Goal: Task Accomplishment & Management: Use online tool/utility

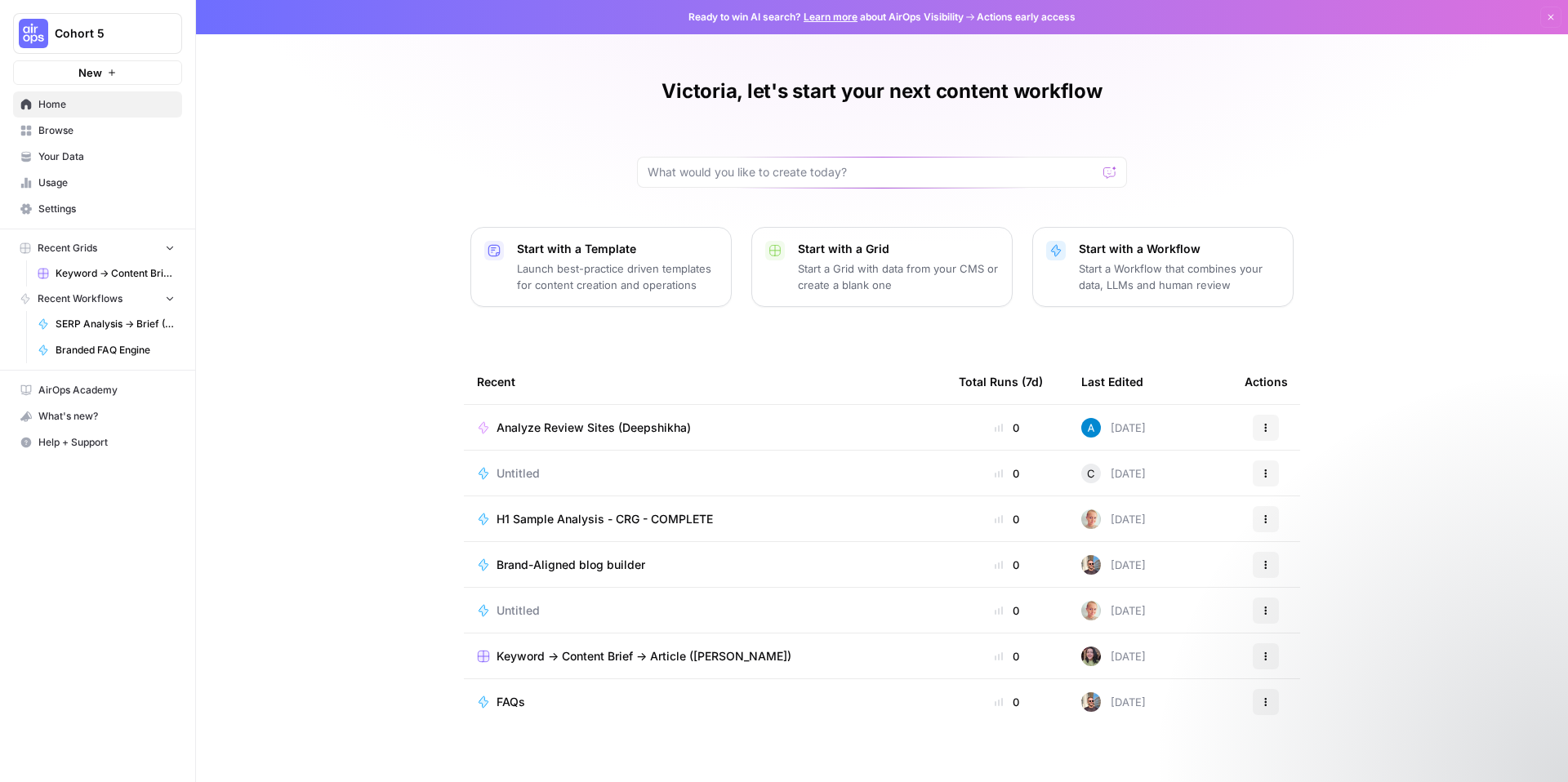
click at [88, 179] on span "Usage" at bounding box center [106, 183] width 137 height 15
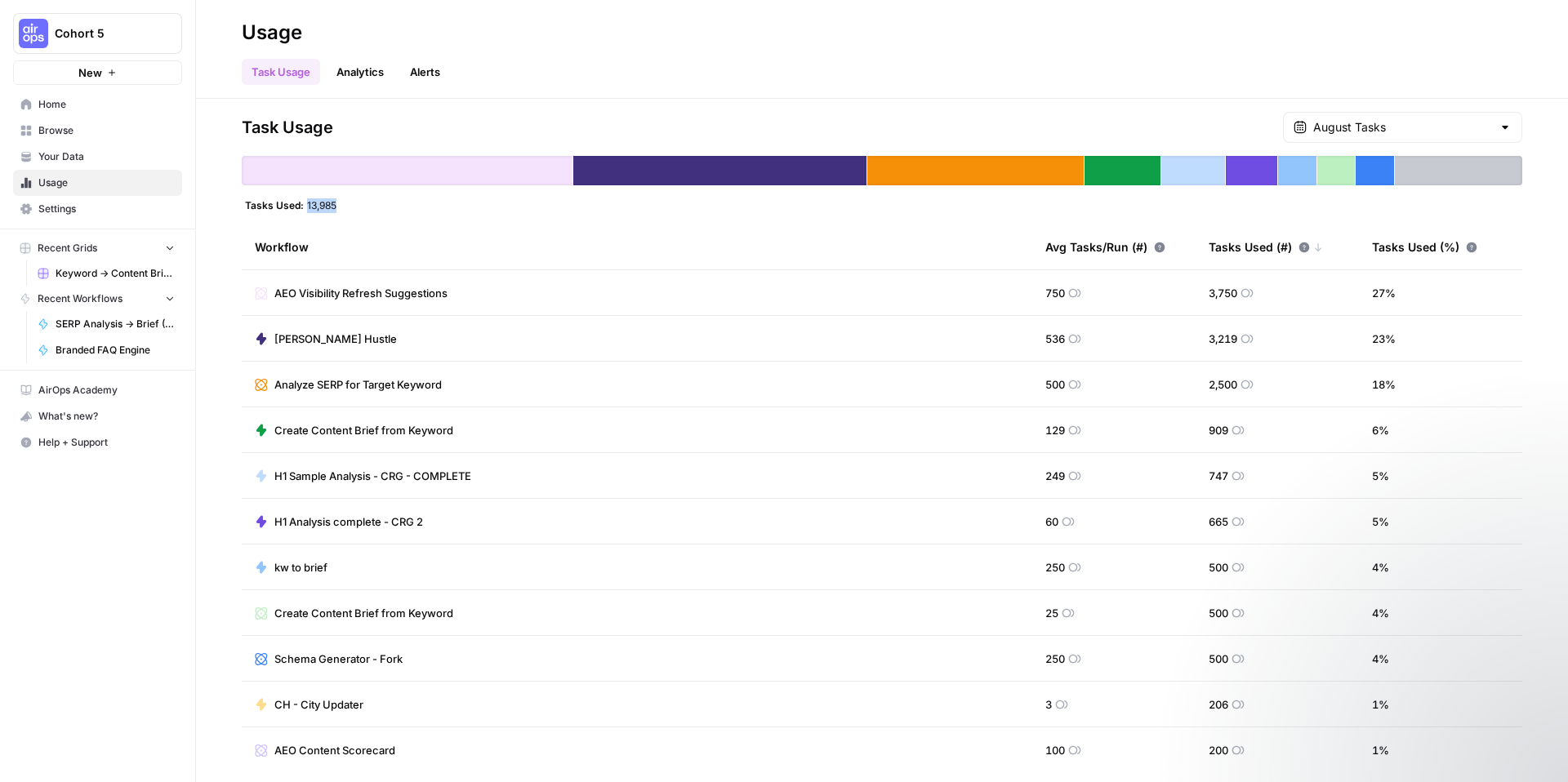
drag, startPoint x: 308, startPoint y: 208, endPoint x: 345, endPoint y: 208, distance: 37.0
click at [345, 208] on div "Tasks Used: 13,985" at bounding box center [882, 205] width 1281 height 13
click at [423, 223] on div "Task Usage August Tasks Tasks Used: 13,985 Workflow Avg Tasks/Run (#) Tasks Use…" at bounding box center [882, 440] width 1281 height 657
click at [427, 294] on span "AEO Visibility Refresh Suggestions" at bounding box center [361, 293] width 173 height 17
click at [381, 287] on span "AEO Visibility Refresh Suggestions" at bounding box center [361, 293] width 173 height 17
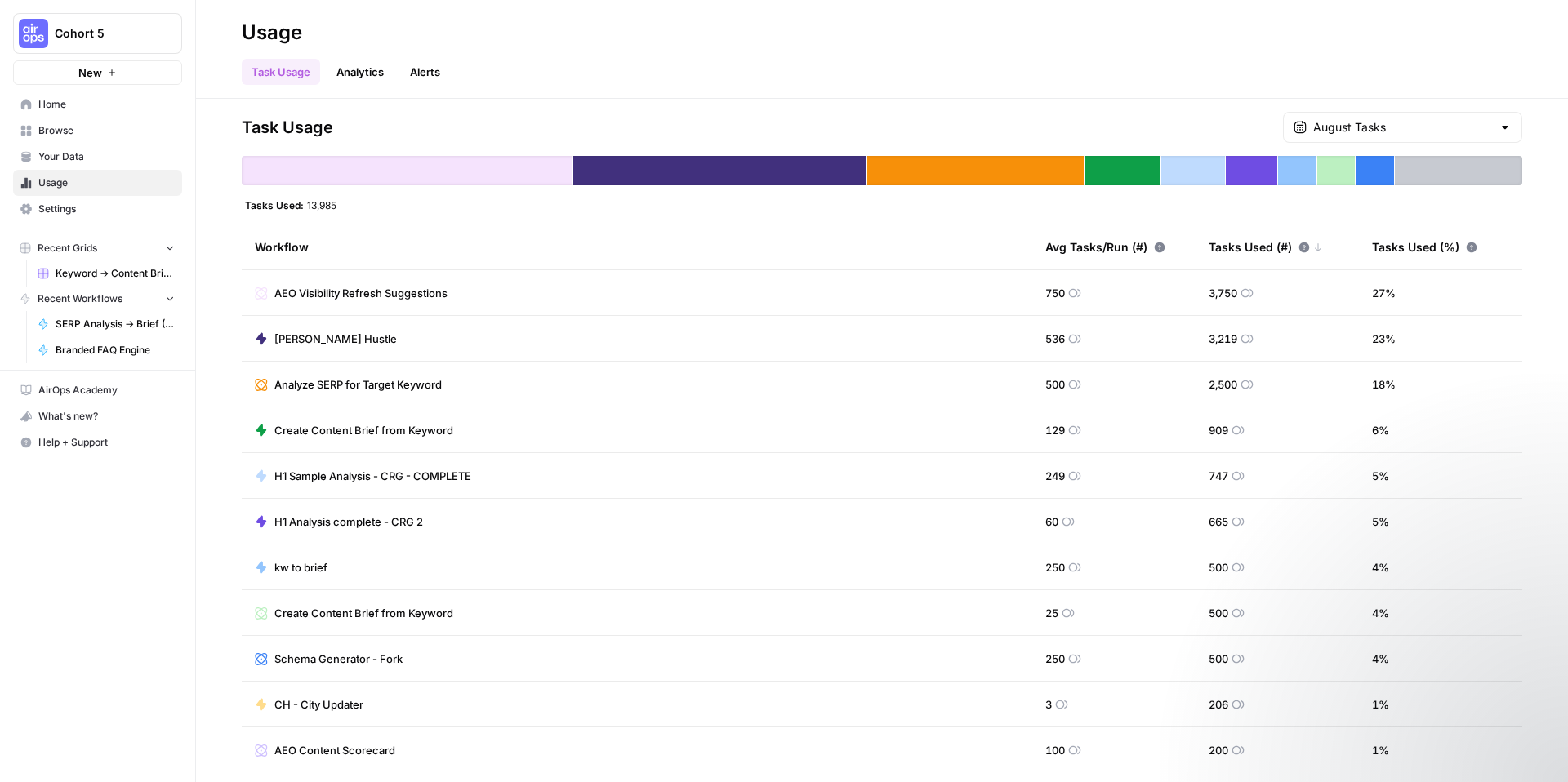
click at [267, 294] on icon at bounding box center [261, 293] width 13 height 13
click at [264, 335] on icon at bounding box center [261, 339] width 13 height 13
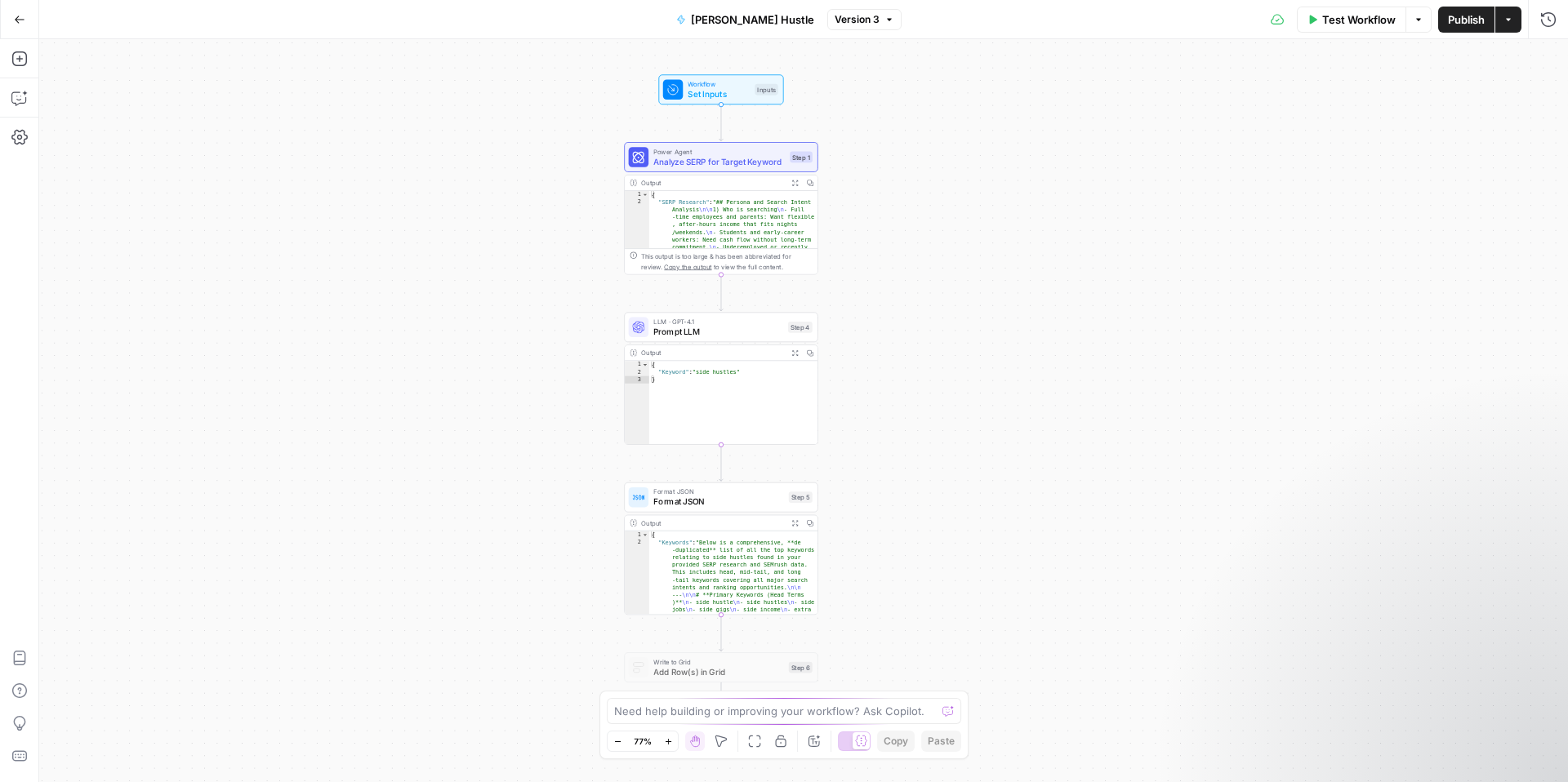
drag, startPoint x: 582, startPoint y: 277, endPoint x: 490, endPoint y: 279, distance: 92.0
click at [490, 279] on div "Workflow Set Inputs Inputs Power Agent Analyze SERP for Target Keyword Step 1 O…" at bounding box center [803, 410] width 1529 height 743
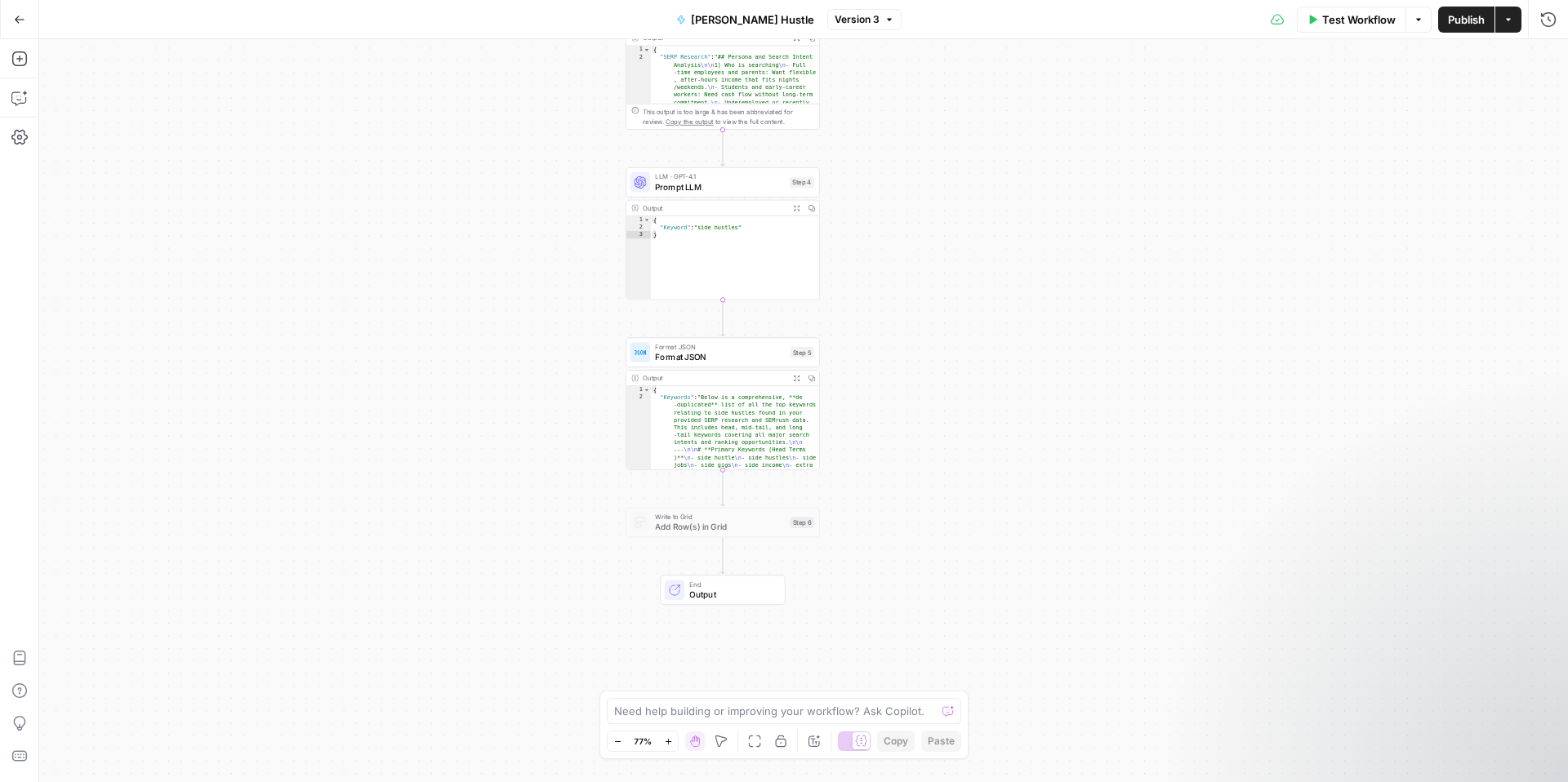
click at [884, 22] on icon "button" at bounding box center [889, 19] width 10 height 10
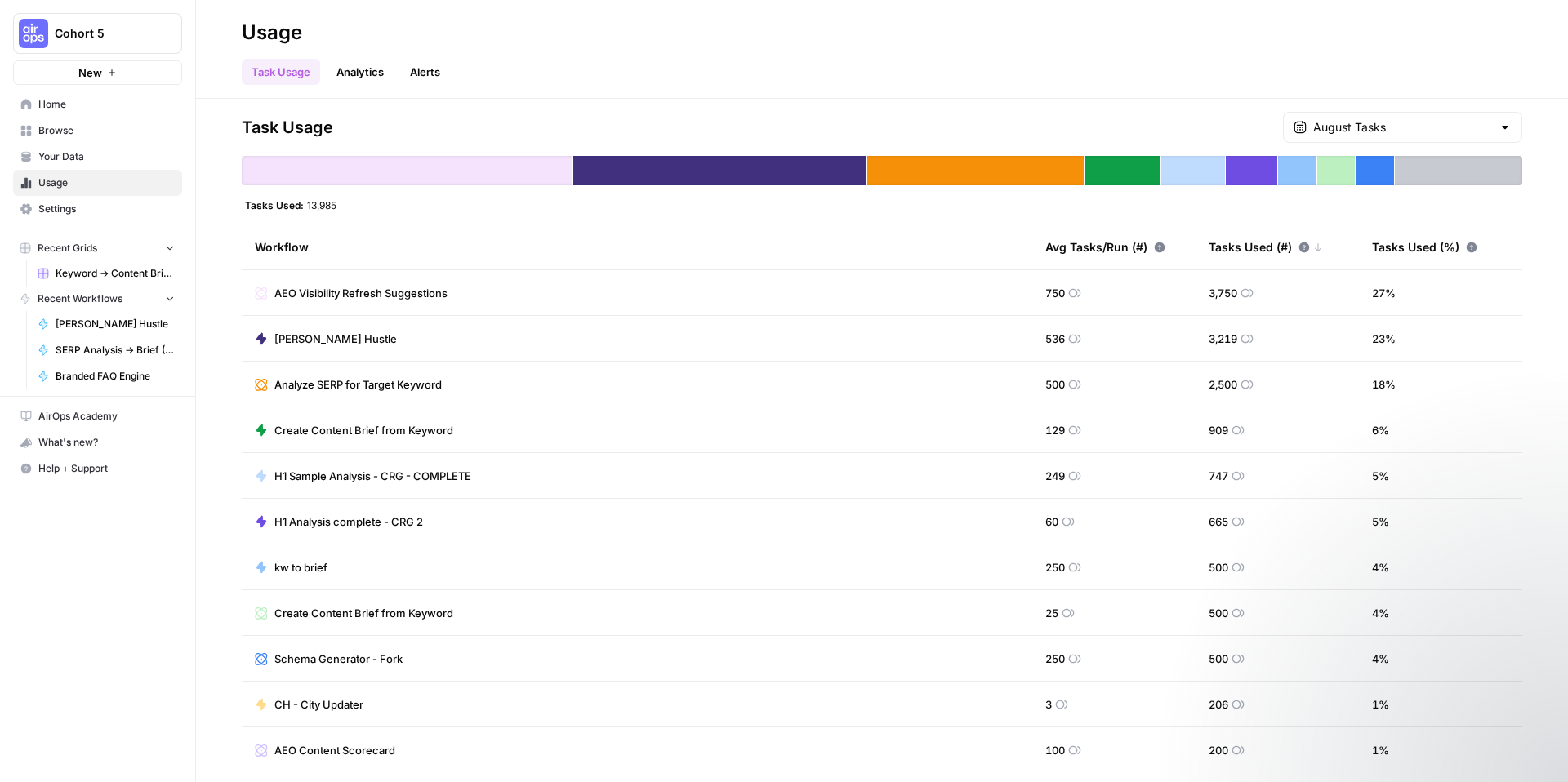
scroll to position [3, 0]
click at [262, 611] on icon at bounding box center [261, 610] width 13 height 13
click at [267, 608] on icon at bounding box center [261, 610] width 12 height 12
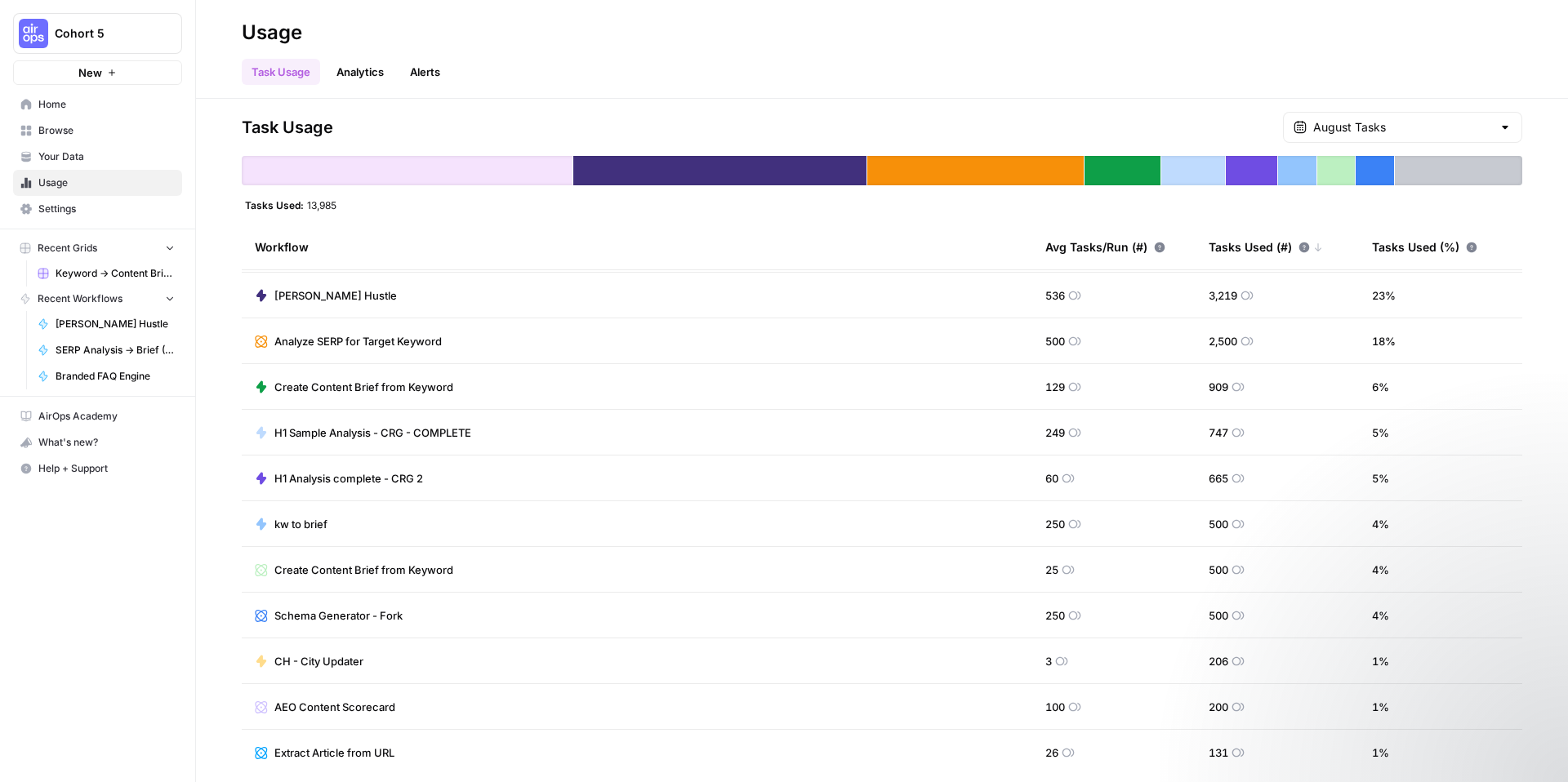
scroll to position [0, 0]
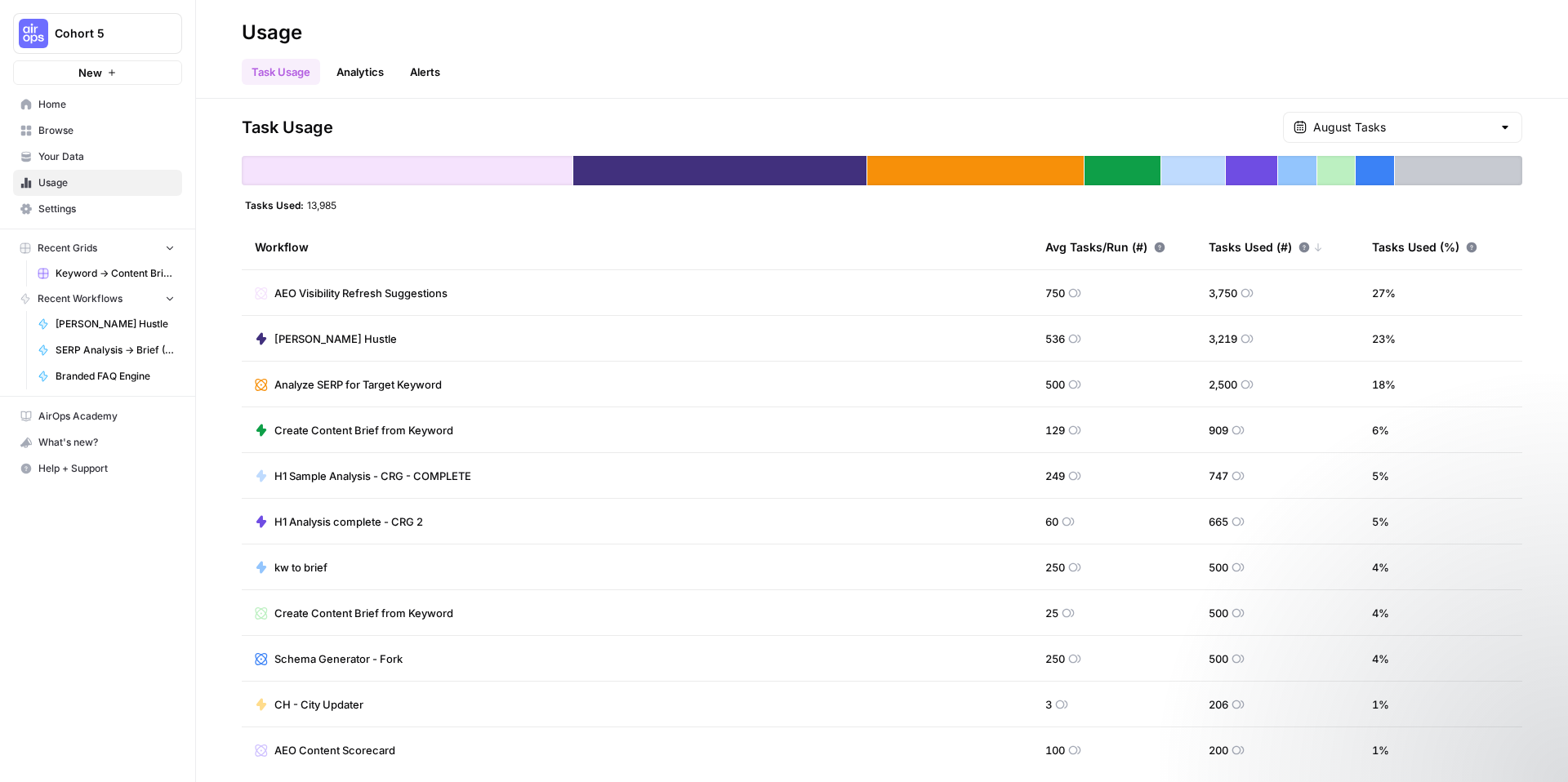
click at [266, 294] on icon at bounding box center [261, 293] width 12 height 12
click at [294, 293] on span "AEO Visibility Refresh Suggestions" at bounding box center [361, 293] width 173 height 17
click at [265, 293] on icon at bounding box center [261, 293] width 12 height 12
click at [262, 293] on icon at bounding box center [261, 293] width 13 height 13
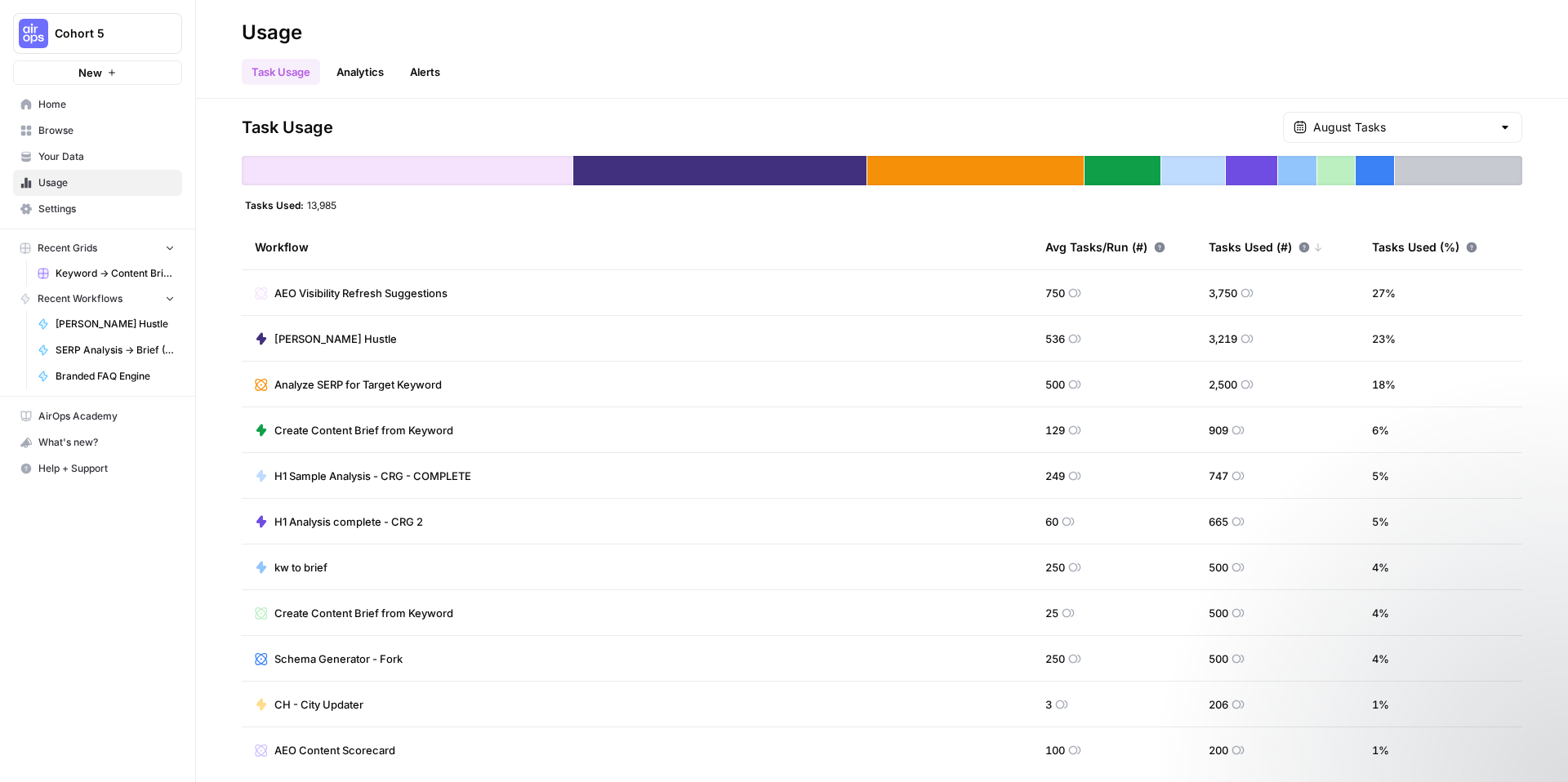
click at [260, 294] on icon at bounding box center [261, 293] width 13 height 13
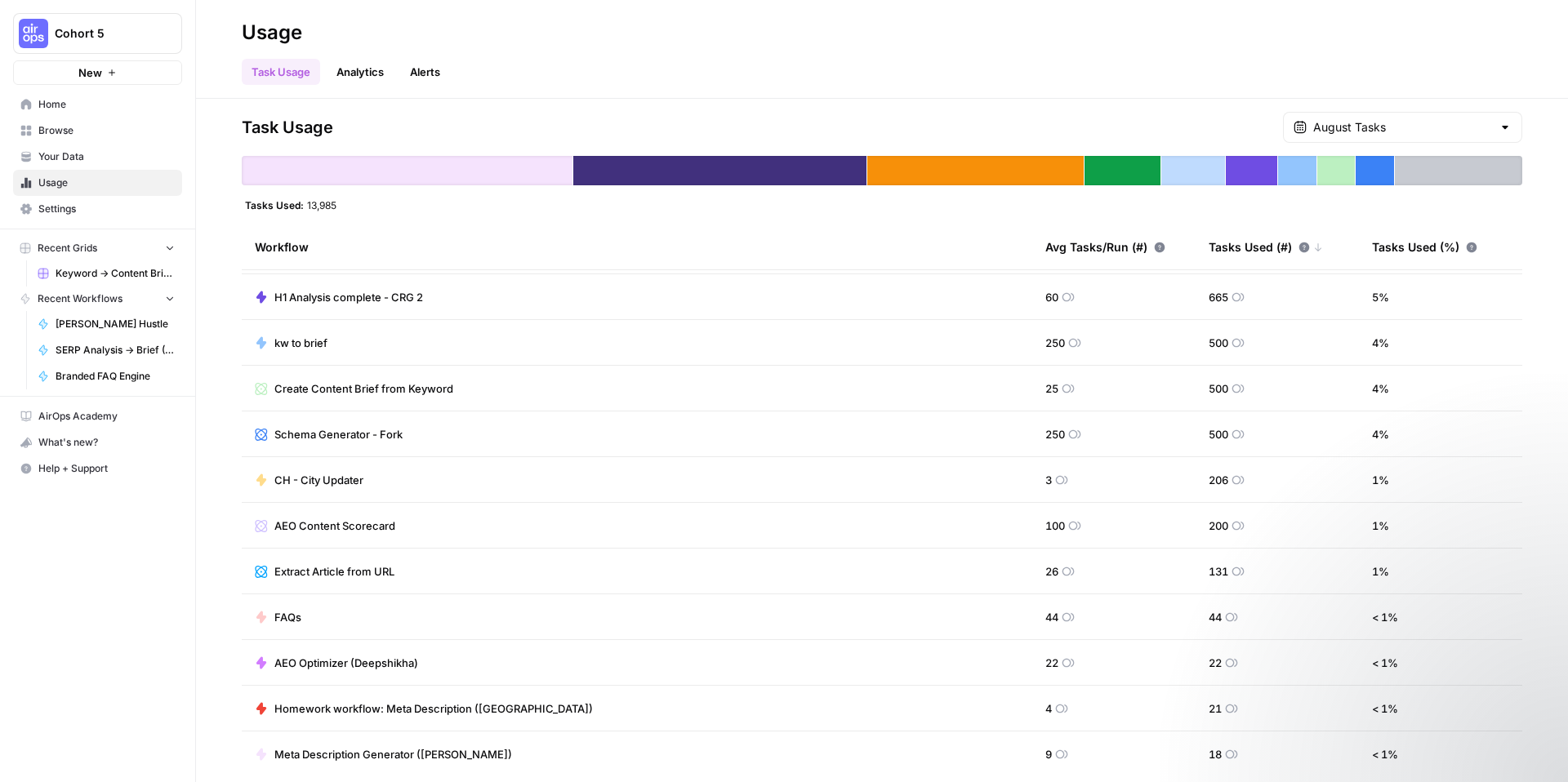
scroll to position [398, 0]
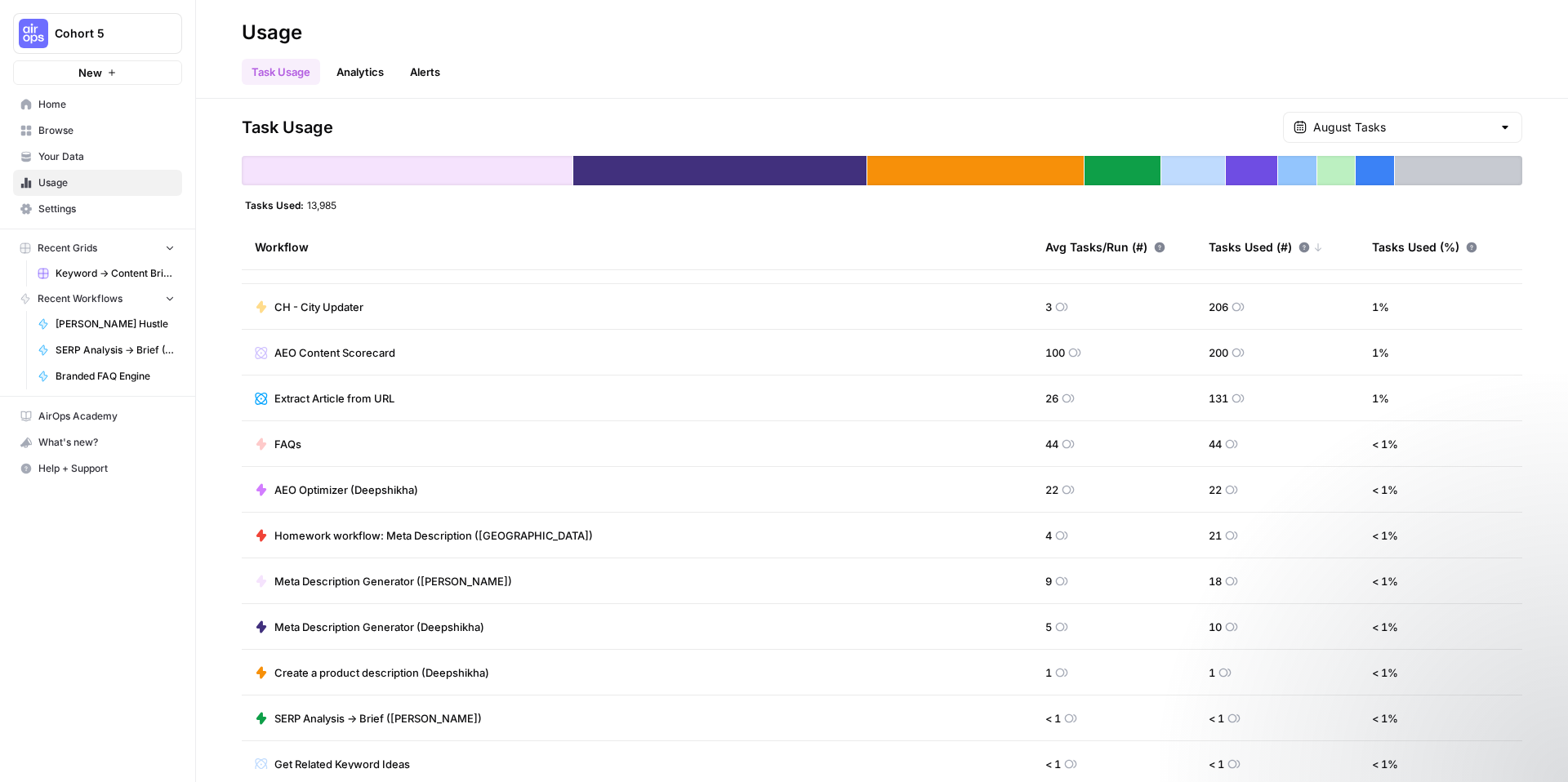
click at [260, 490] on icon at bounding box center [260, 489] width 10 height 12
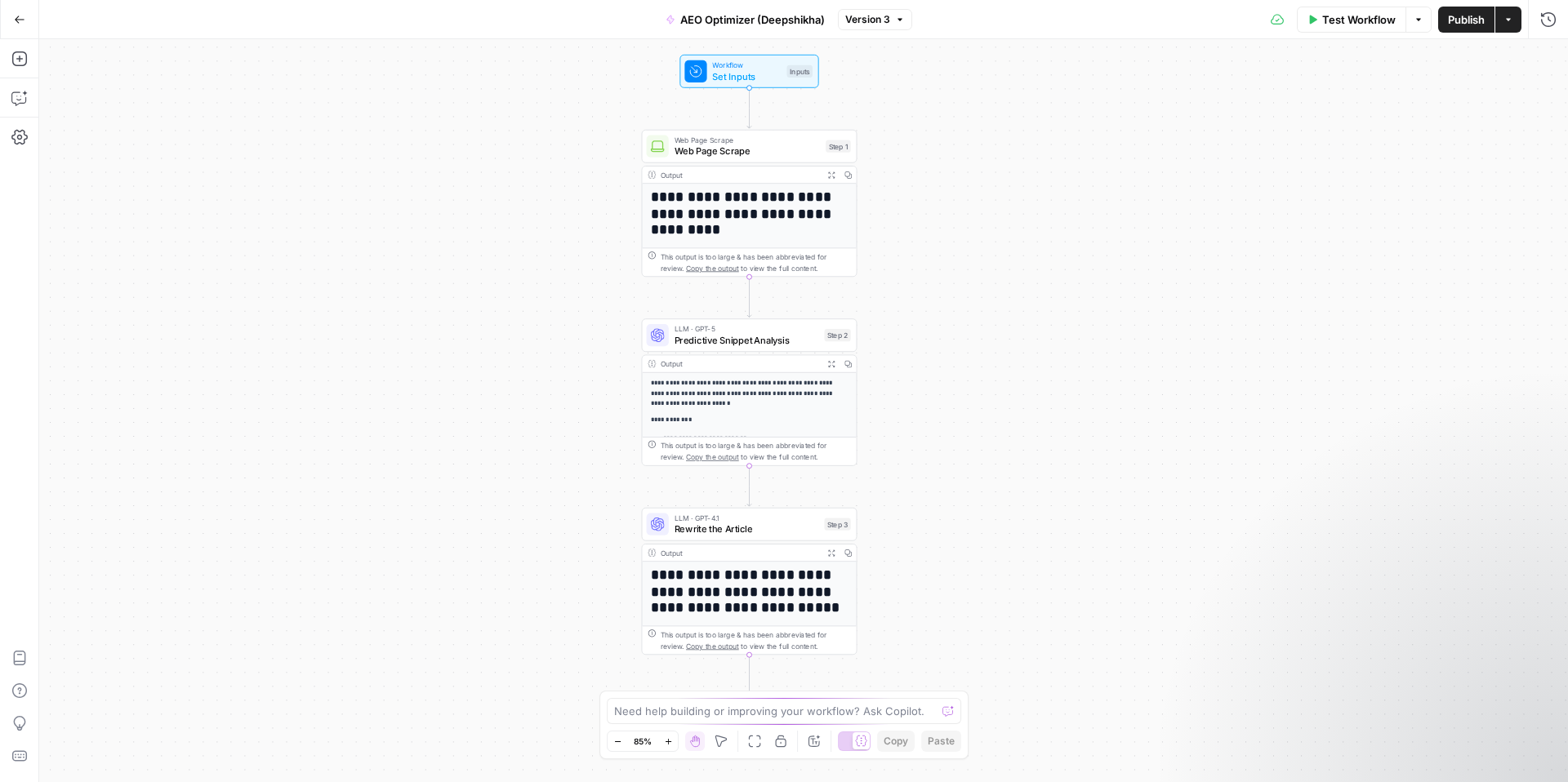
drag, startPoint x: 662, startPoint y: 415, endPoint x: 608, endPoint y: 408, distance: 54.5
click at [608, 408] on div "**********" at bounding box center [803, 410] width 1529 height 743
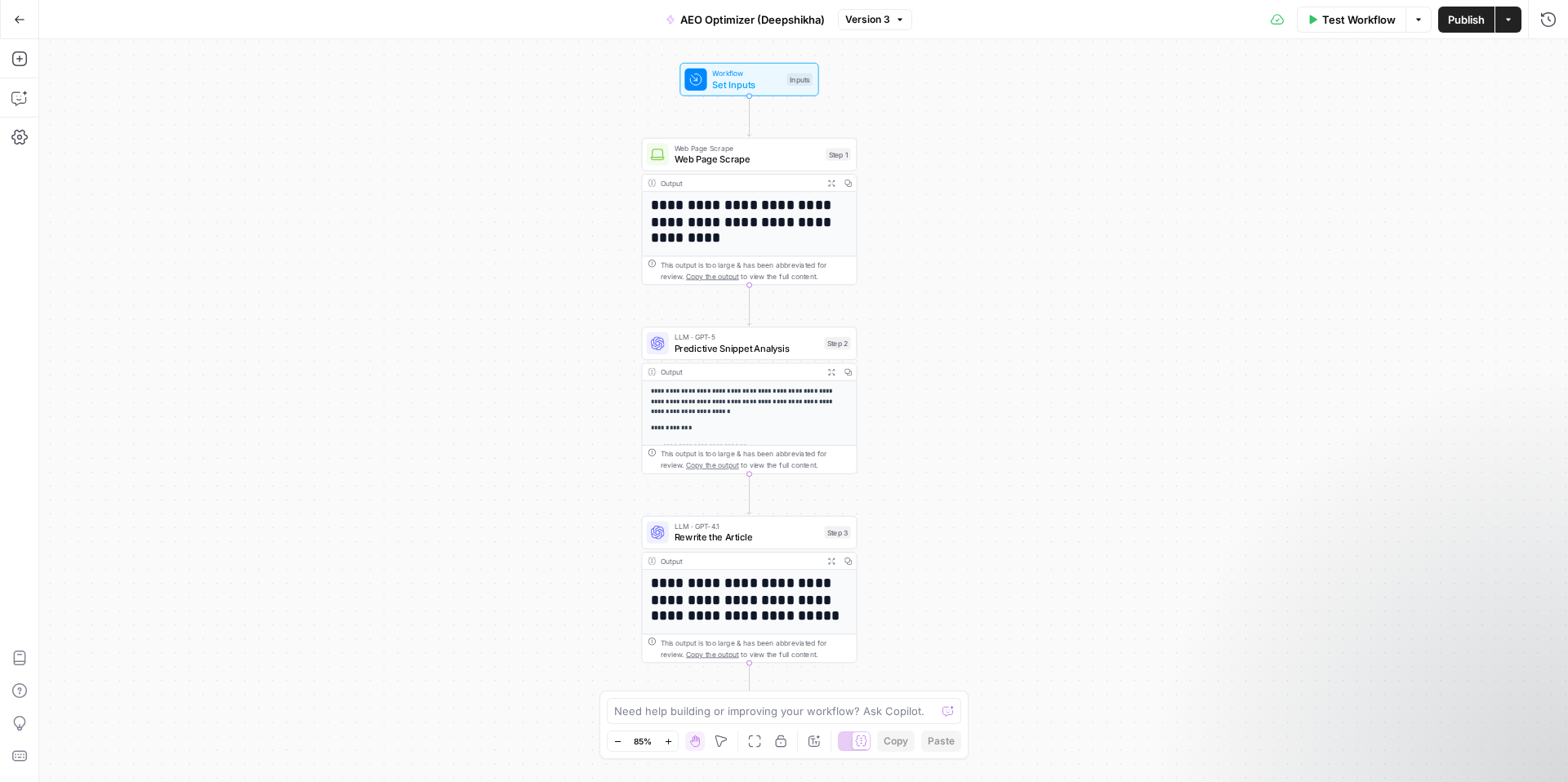
drag, startPoint x: 995, startPoint y: 396, endPoint x: 995, endPoint y: 424, distance: 28.0
click at [995, 424] on div "**********" at bounding box center [803, 410] width 1529 height 743
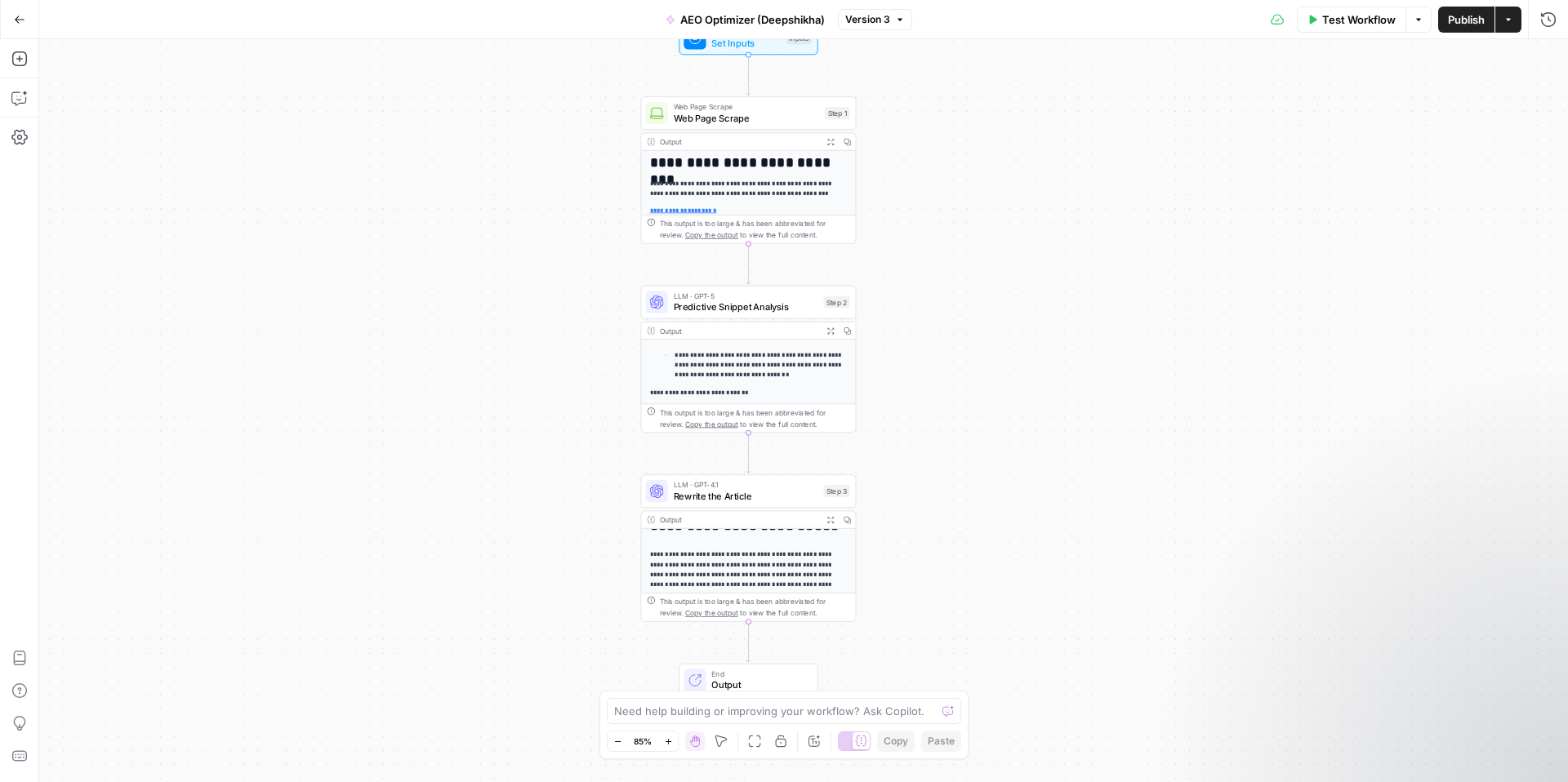
scroll to position [358, 0]
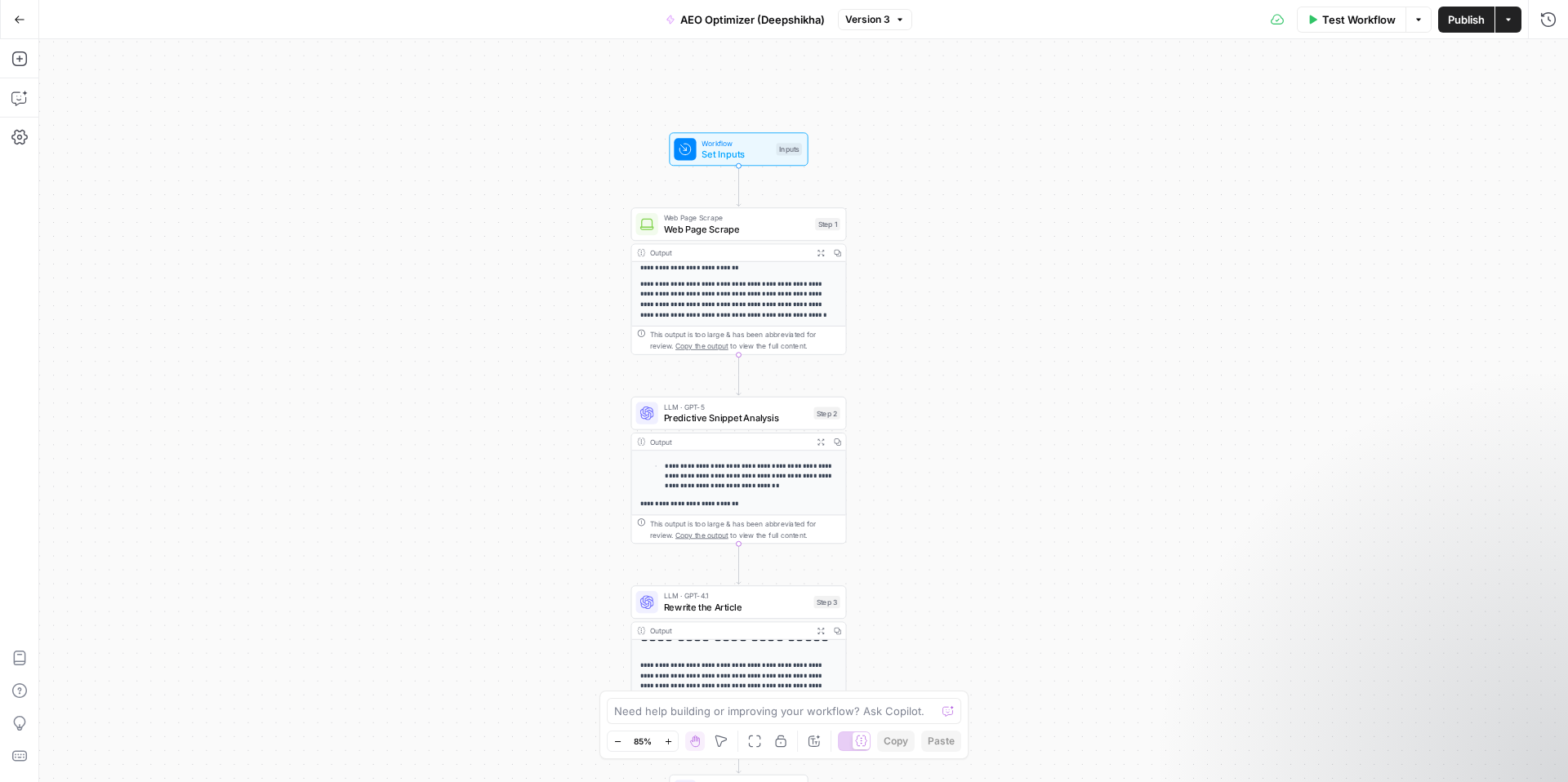
drag, startPoint x: 934, startPoint y: 206, endPoint x: 923, endPoint y: 317, distance: 111.5
click at [923, 317] on div "**********" at bounding box center [803, 410] width 1529 height 743
click at [735, 155] on span "Set Inputs" at bounding box center [735, 154] width 69 height 14
click at [660, 287] on p "**********" at bounding box center [739, 300] width 198 height 41
click at [764, 255] on div "Output" at bounding box center [729, 253] width 159 height 11
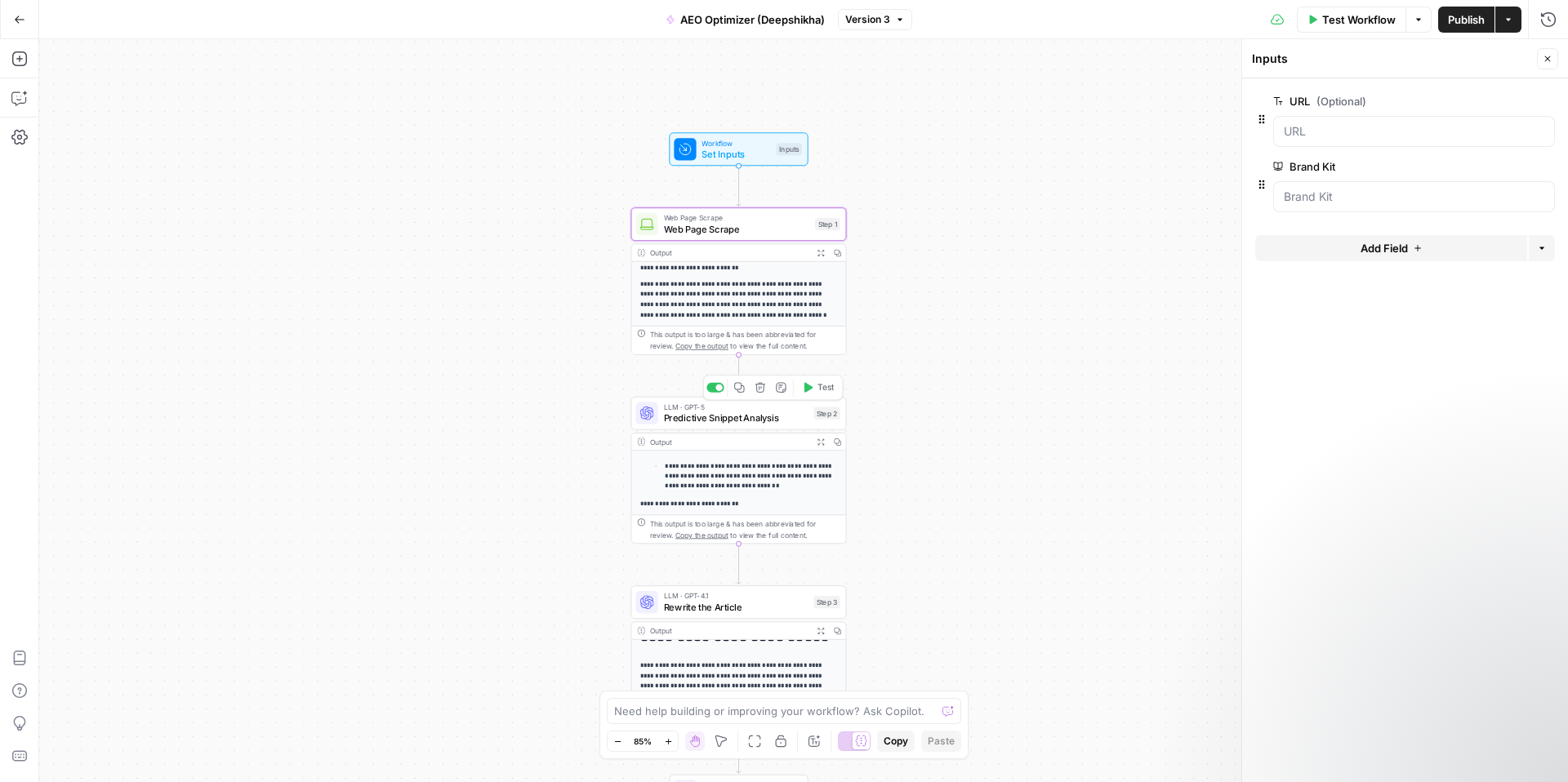
click at [740, 442] on div "Output" at bounding box center [729, 442] width 159 height 11
click at [734, 477] on p "**********" at bounding box center [751, 476] width 172 height 30
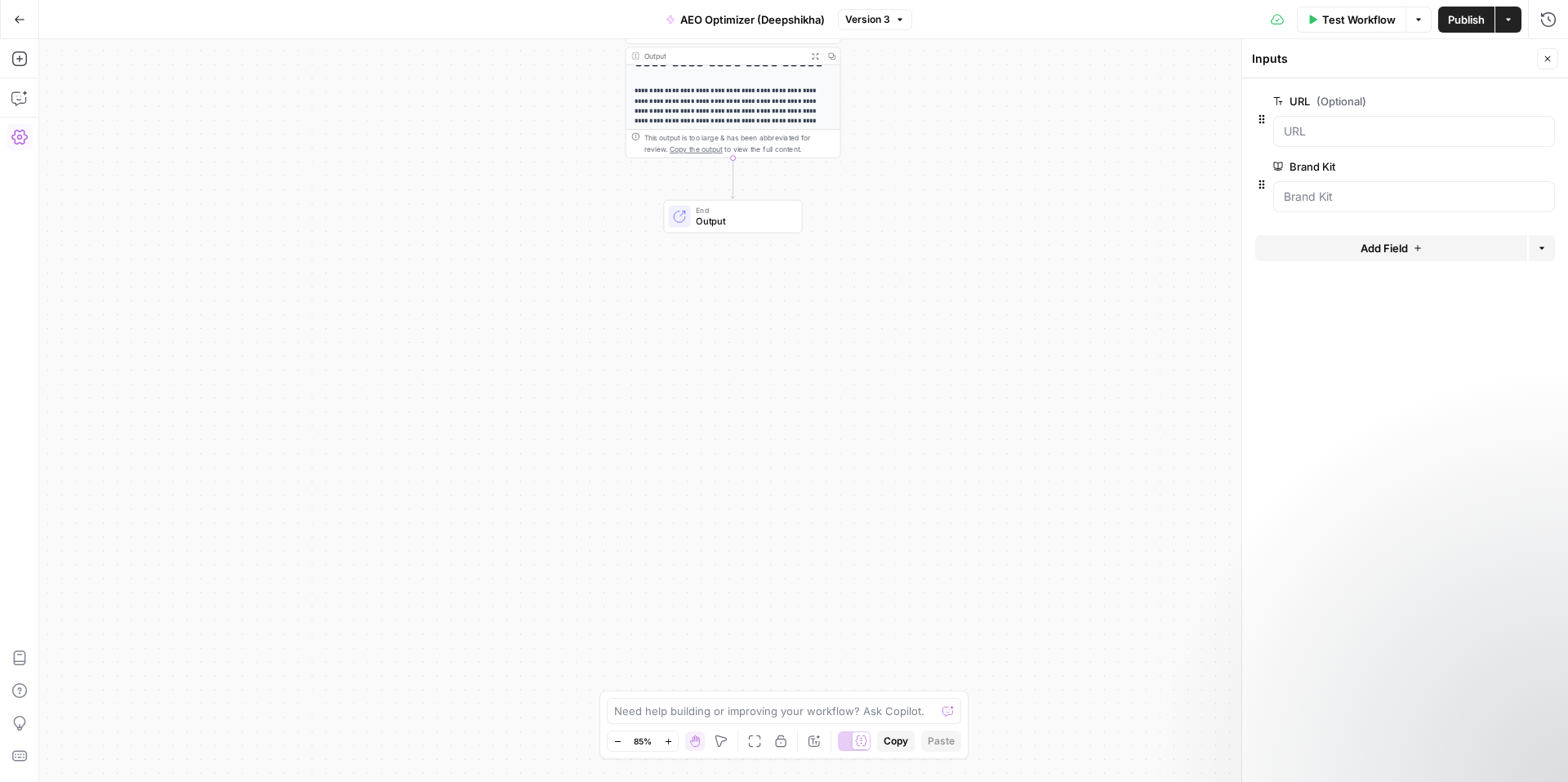
click at [13, 140] on icon "button" at bounding box center [19, 137] width 17 height 17
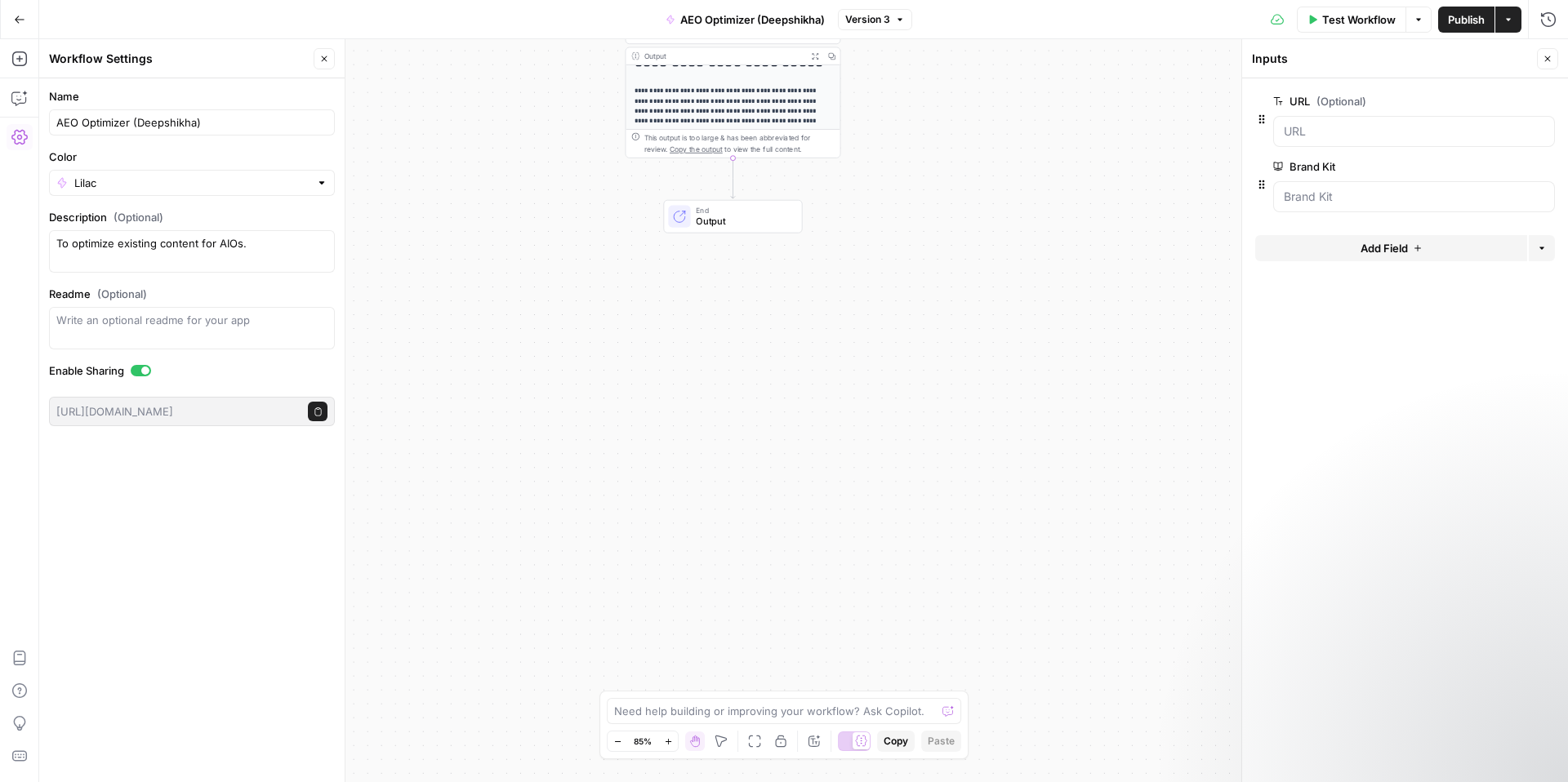
click at [20, 22] on icon "button" at bounding box center [19, 19] width 11 height 11
click at [19, 23] on icon "button" at bounding box center [19, 19] width 11 height 11
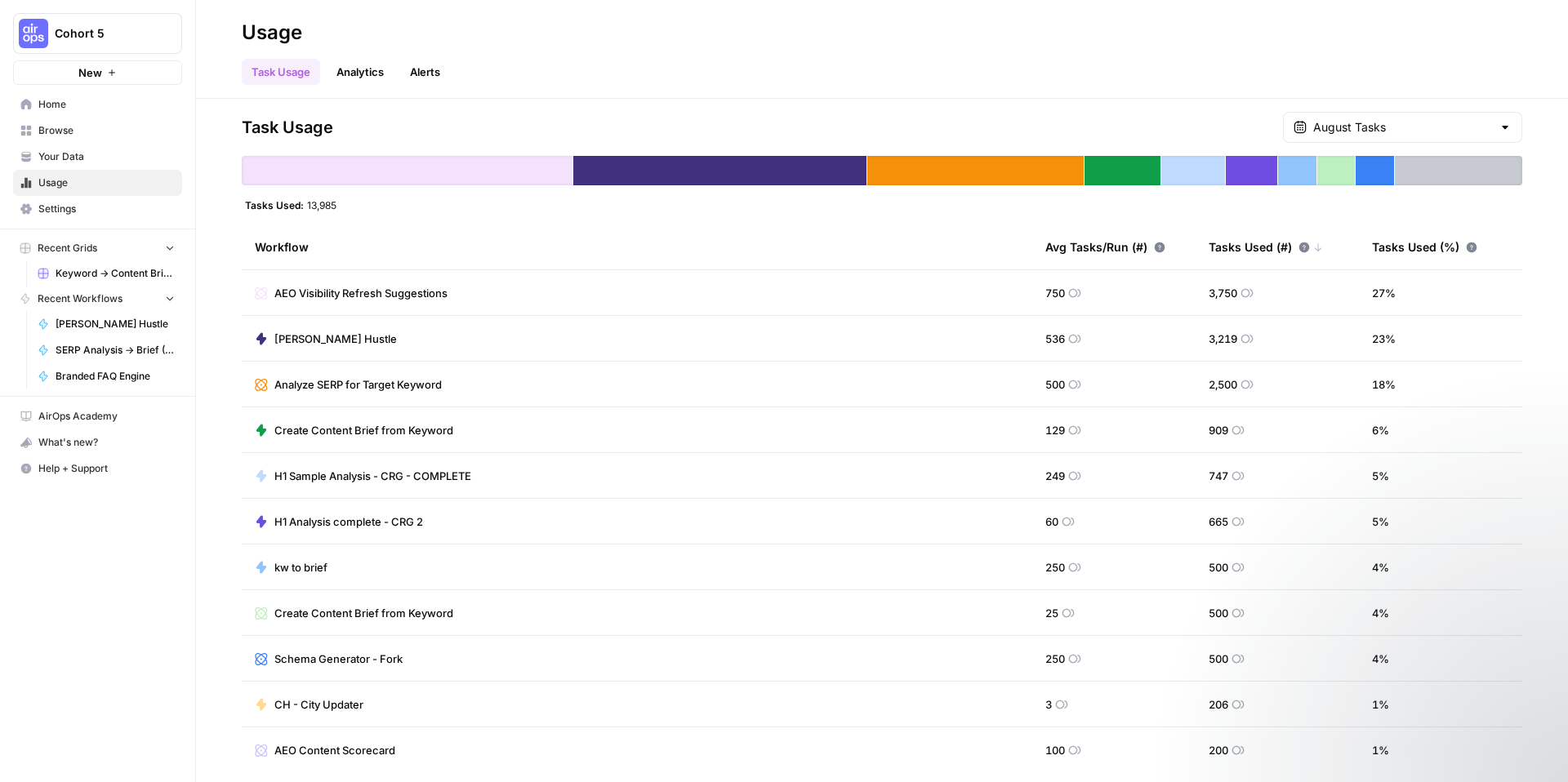
click at [524, 708] on td "CH - City Updater" at bounding box center [638, 704] width 791 height 45
click at [259, 706] on icon at bounding box center [261, 704] width 13 height 13
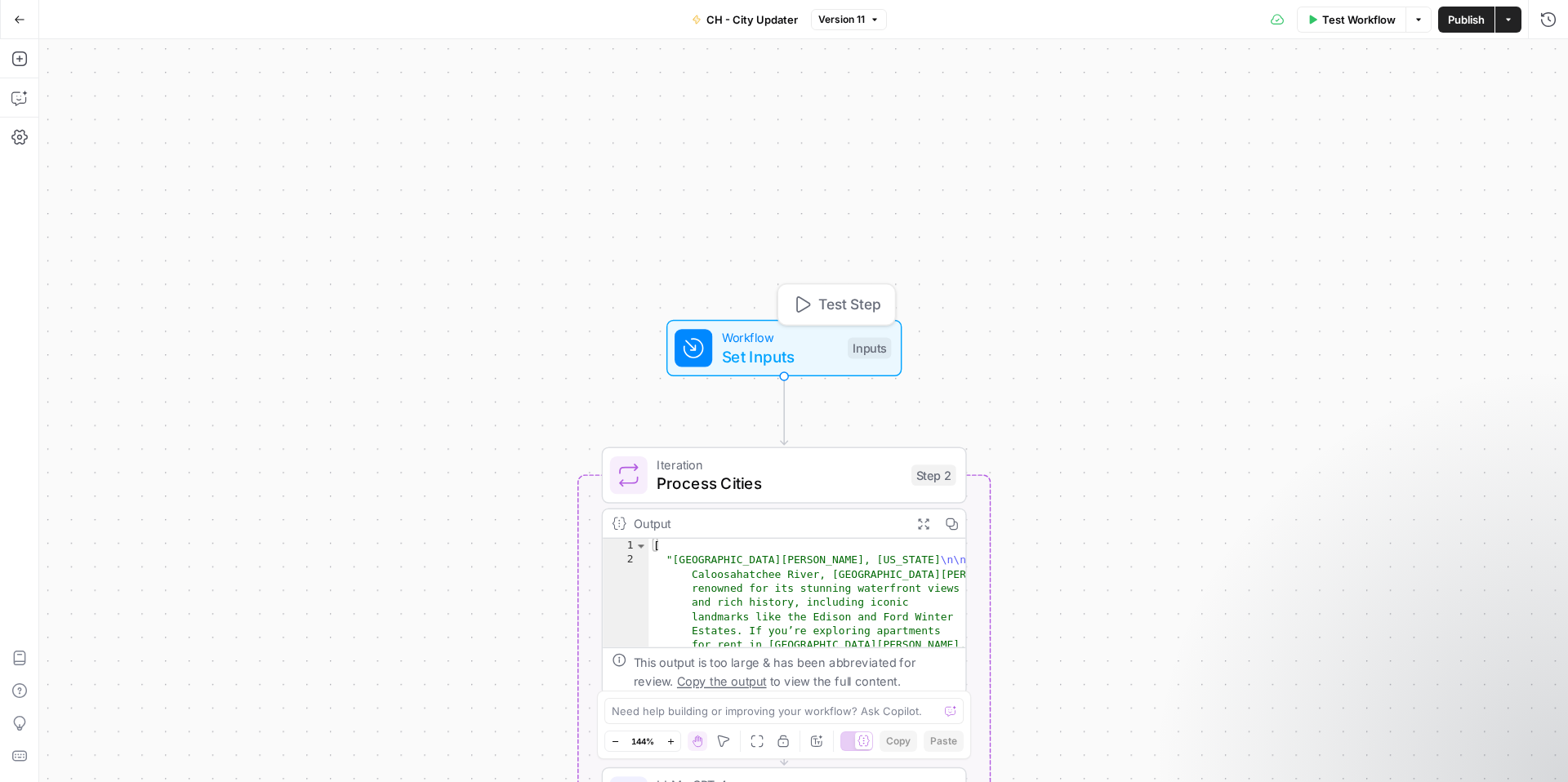
click at [817, 335] on span "Workflow" at bounding box center [781, 338] width 117 height 19
click at [1484, 171] on span "edit field" at bounding box center [1493, 166] width 36 height 13
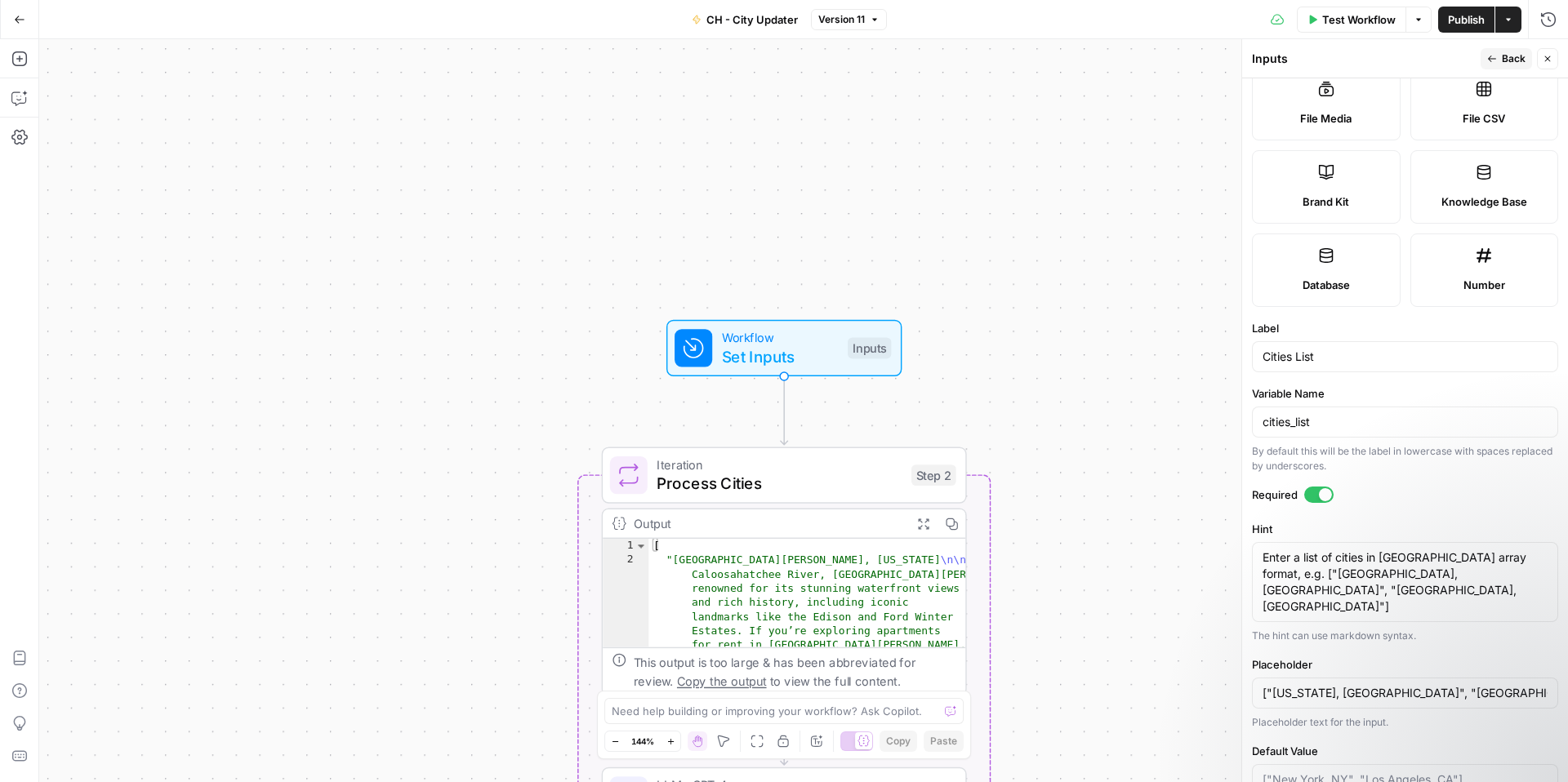
scroll to position [338, 0]
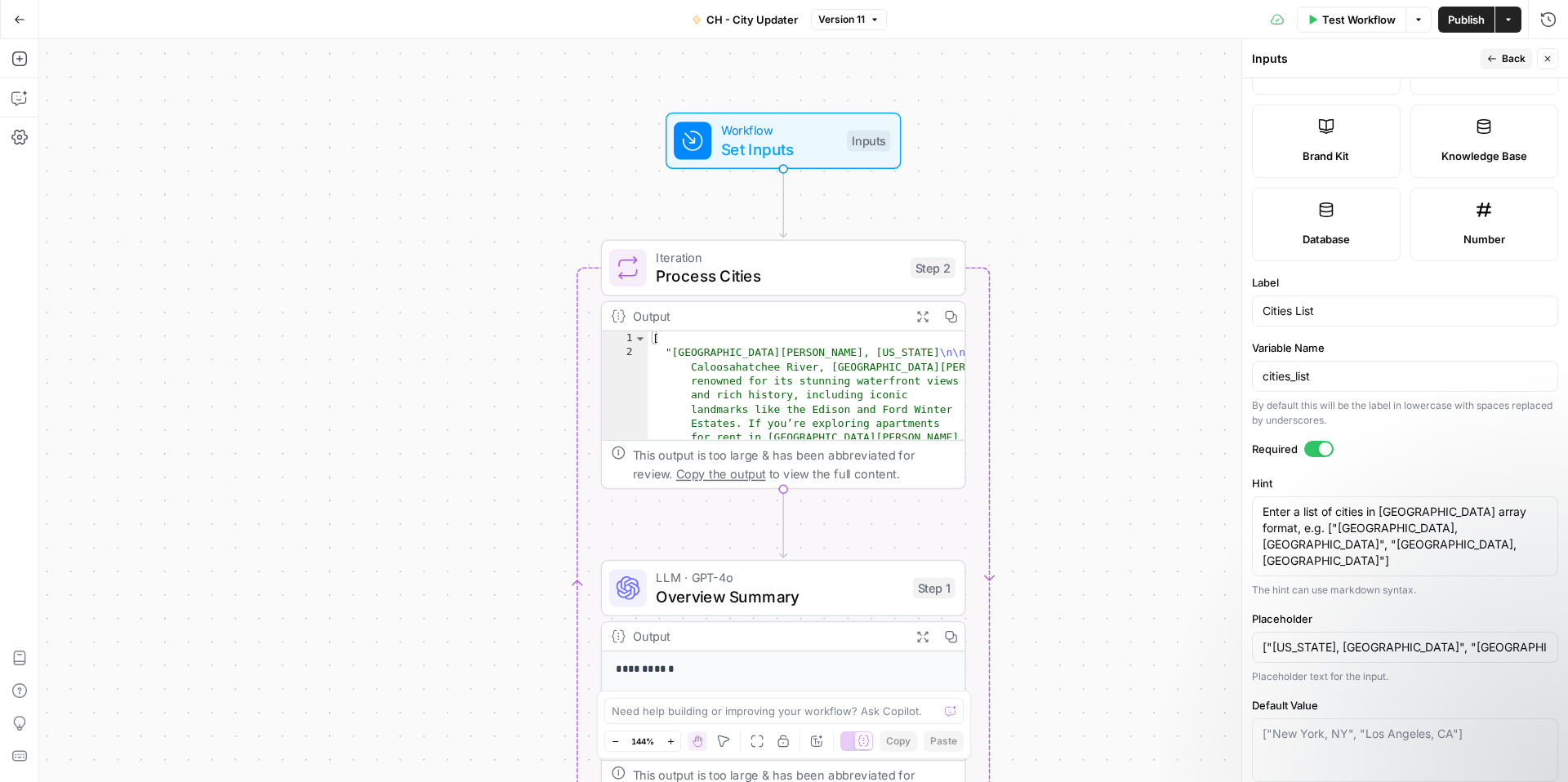
drag, startPoint x: 1052, startPoint y: 464, endPoint x: 1051, endPoint y: 256, distance: 208.0
click at [1051, 256] on div "true false Workflow Set Inputs Inputs Loop Iteration Process Cities Step 2 Outp…" at bounding box center [803, 410] width 1529 height 743
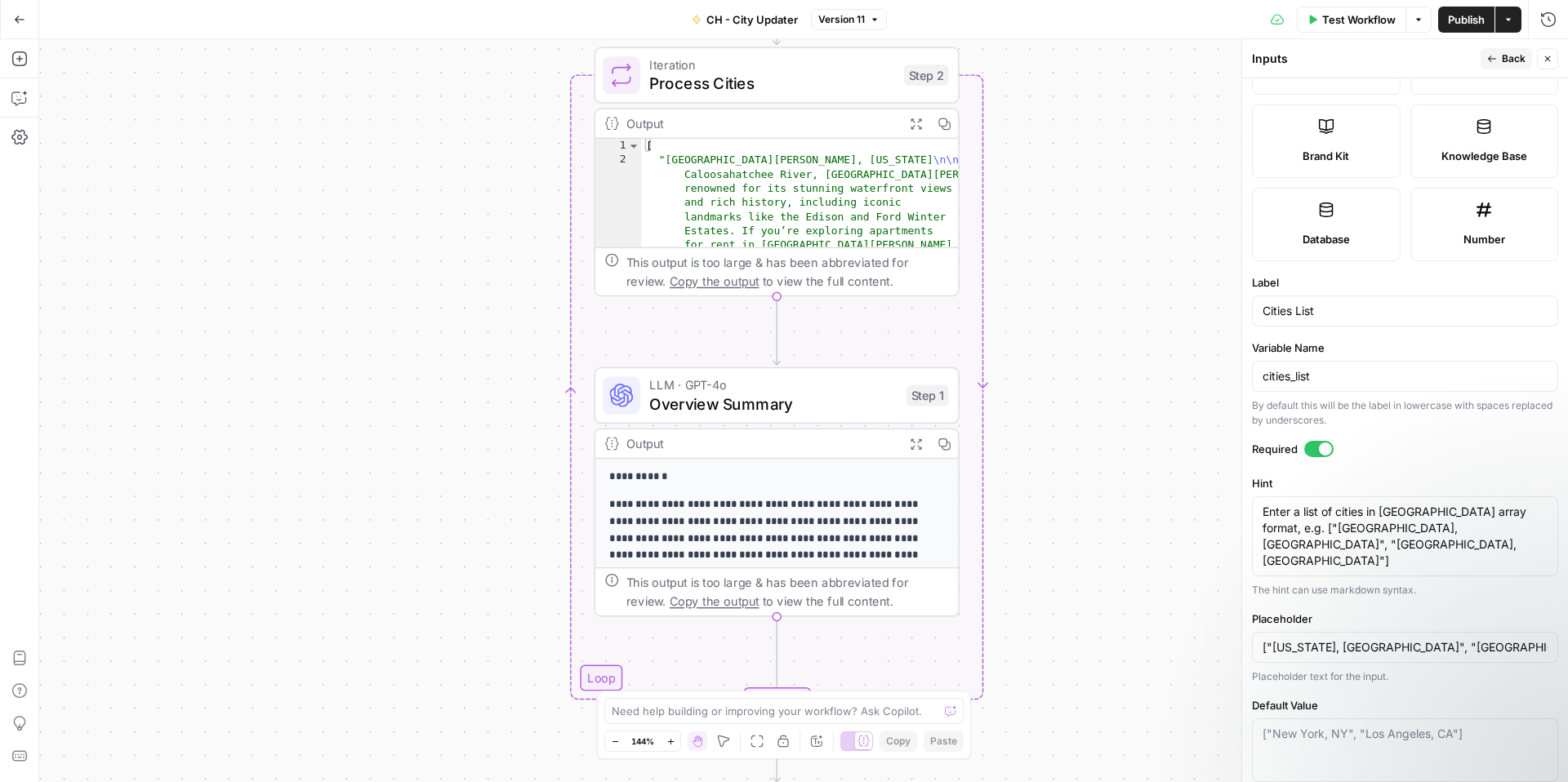
drag, startPoint x: 1065, startPoint y: 451, endPoint x: 954, endPoint y: 389, distance: 127.1
click at [1056, 273] on div "true false Workflow Set Inputs Inputs Loop Iteration Process Cities Step 2 Outp…" at bounding box center [803, 410] width 1529 height 743
click at [818, 414] on span "Overview Summary" at bounding box center [771, 406] width 247 height 24
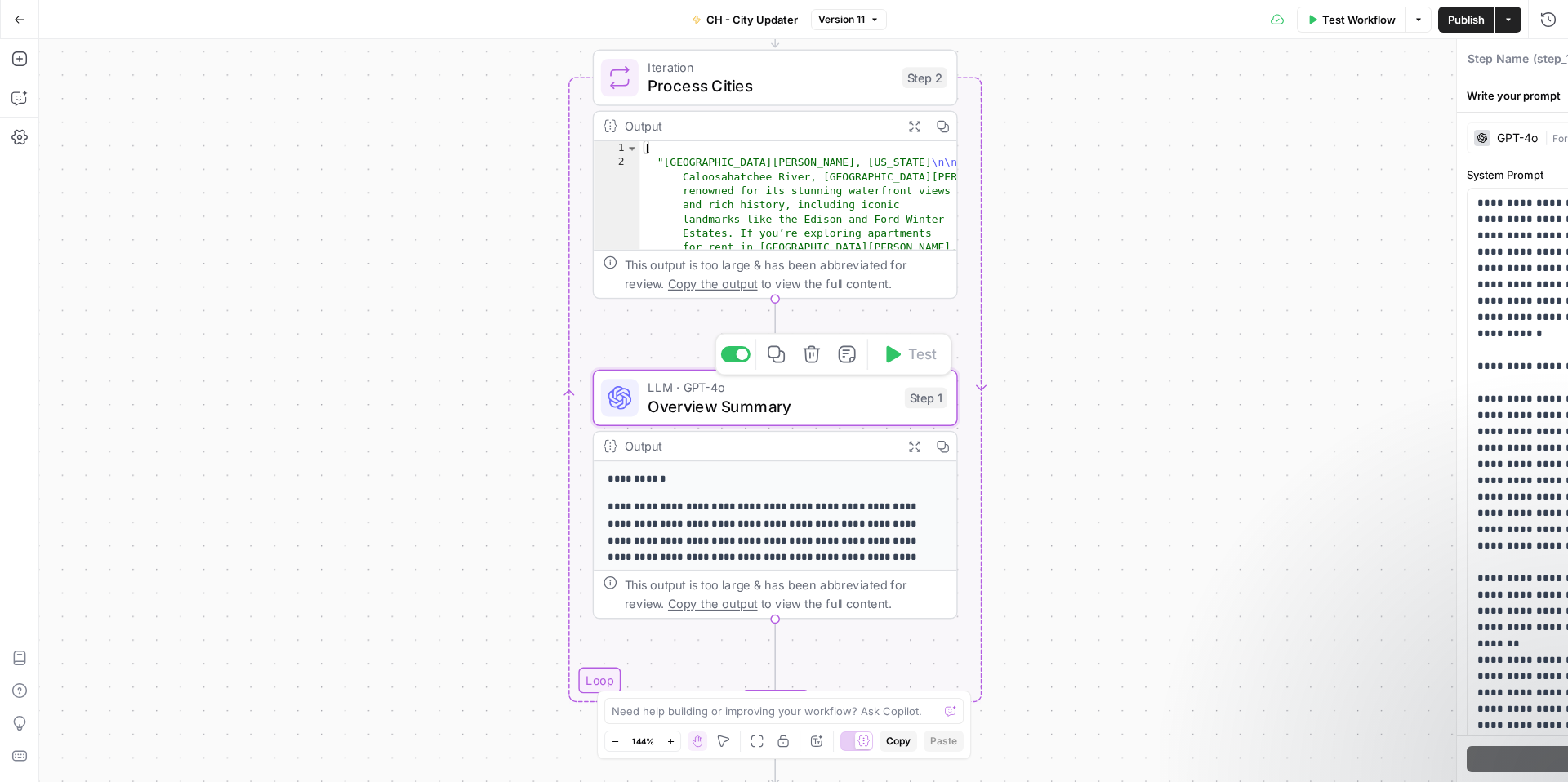
type textarea "Overview Summary"
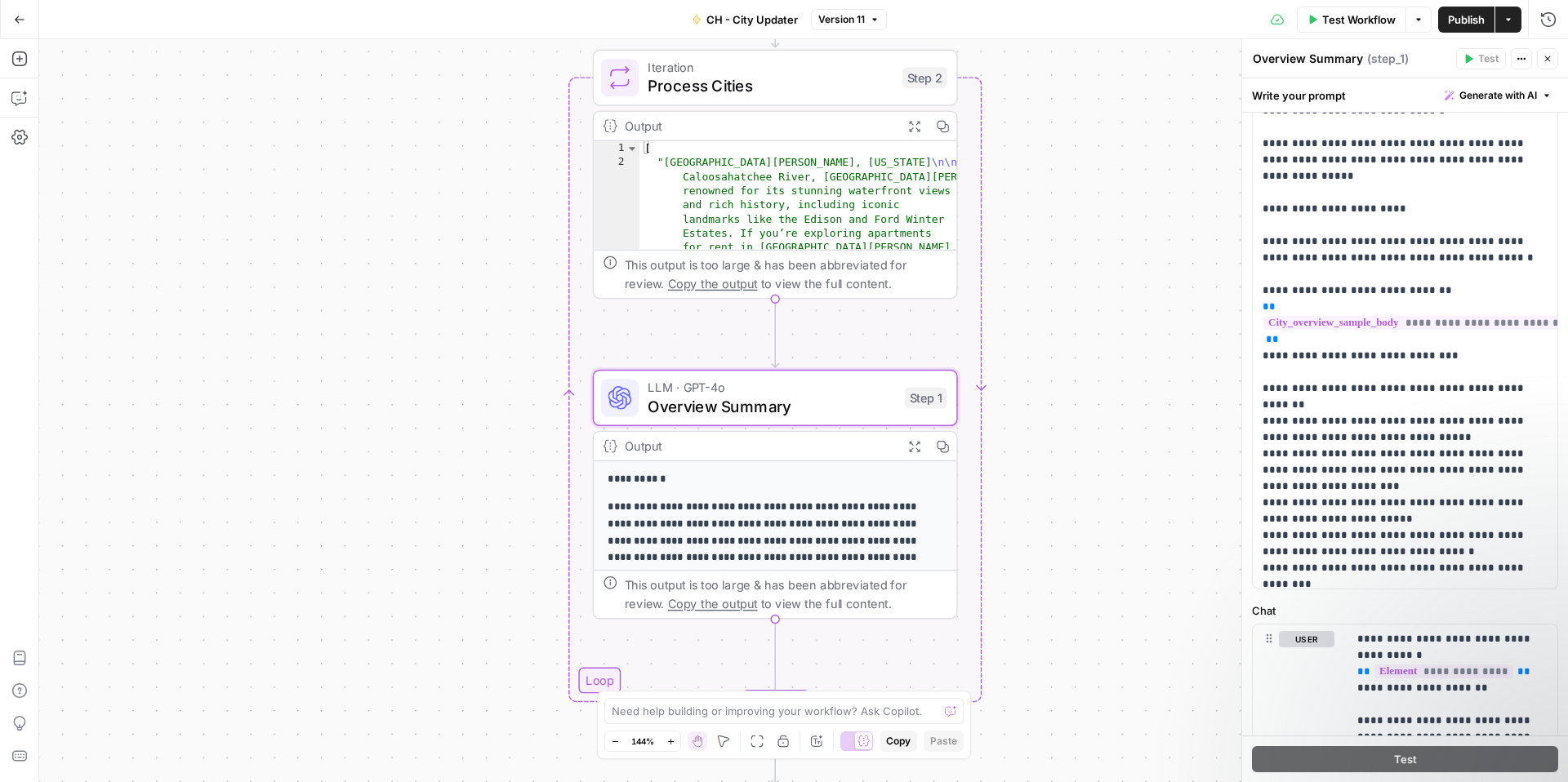
scroll to position [1496, 0]
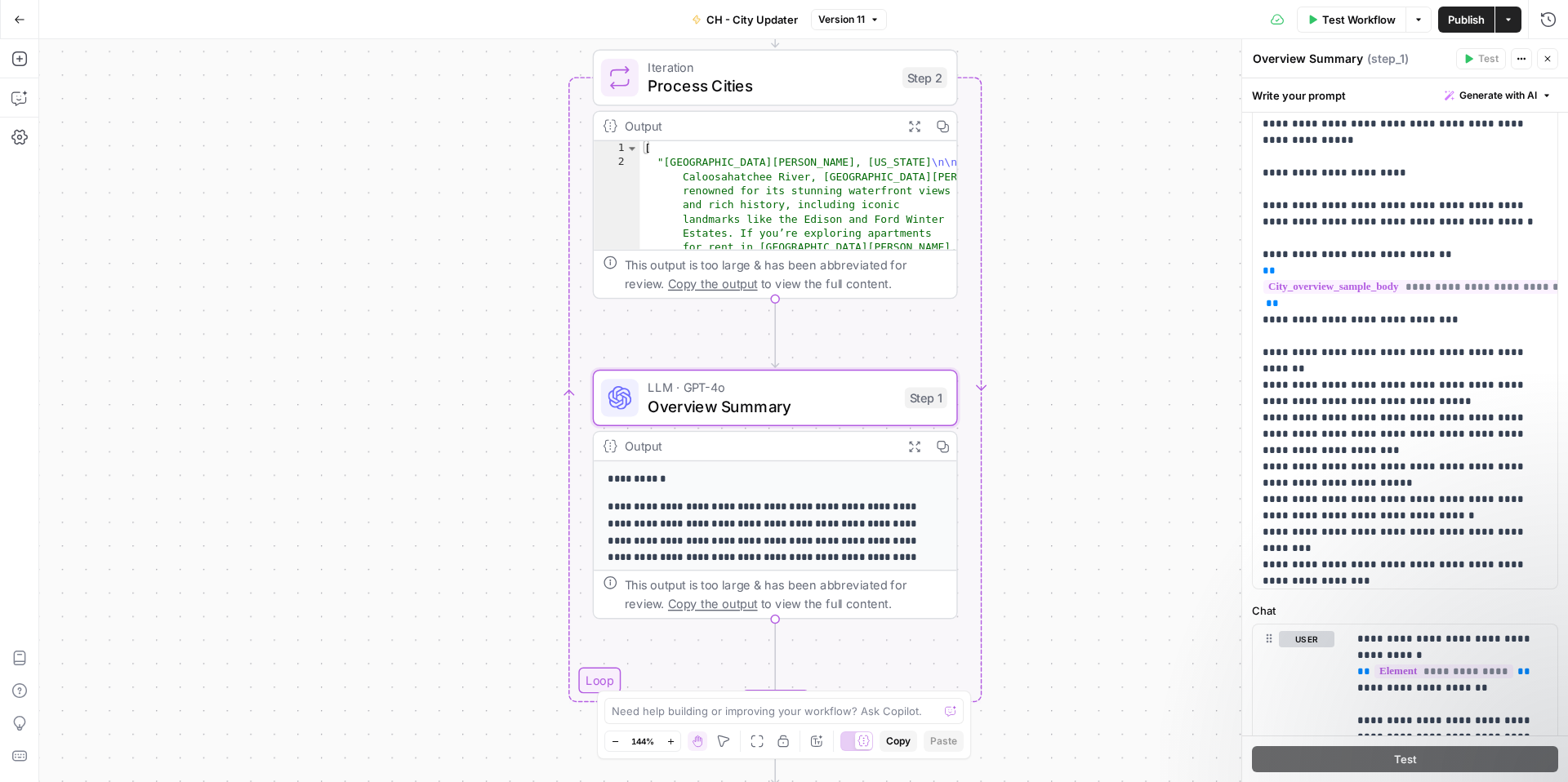
click at [30, 19] on button "Go Back" at bounding box center [20, 20] width 30 height 30
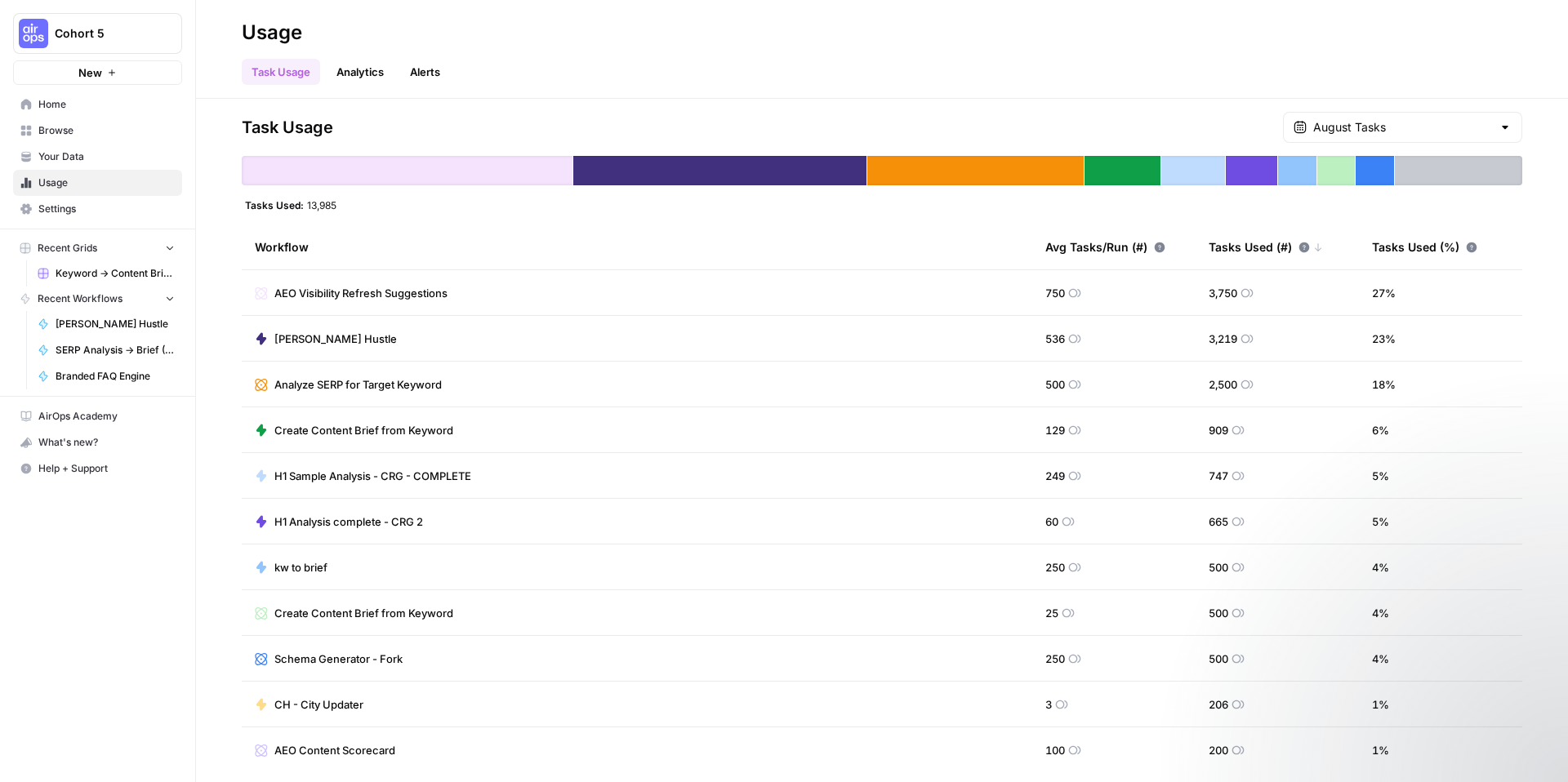
click at [260, 293] on icon at bounding box center [261, 293] width 13 height 13
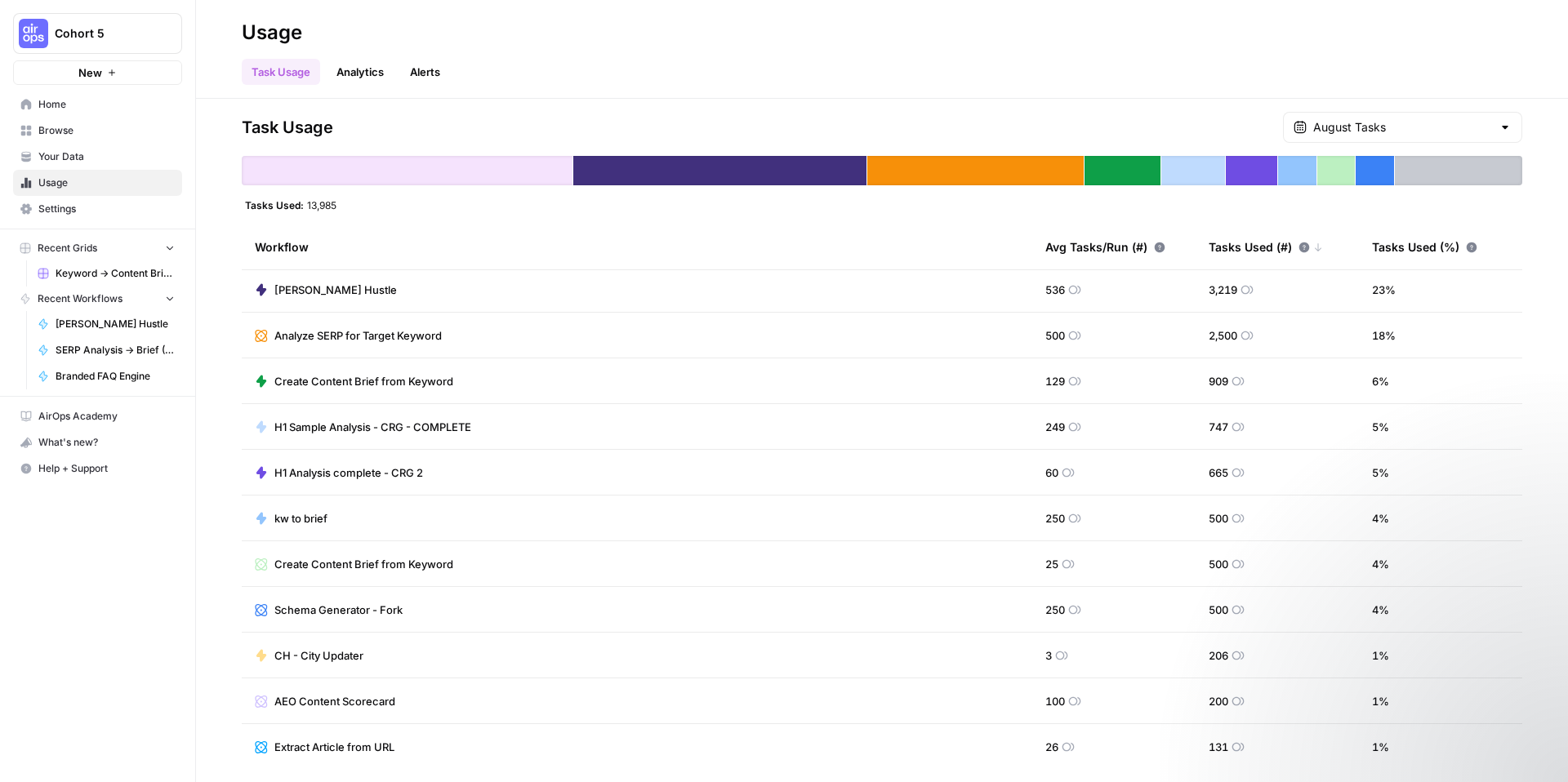
scroll to position [61, 0]
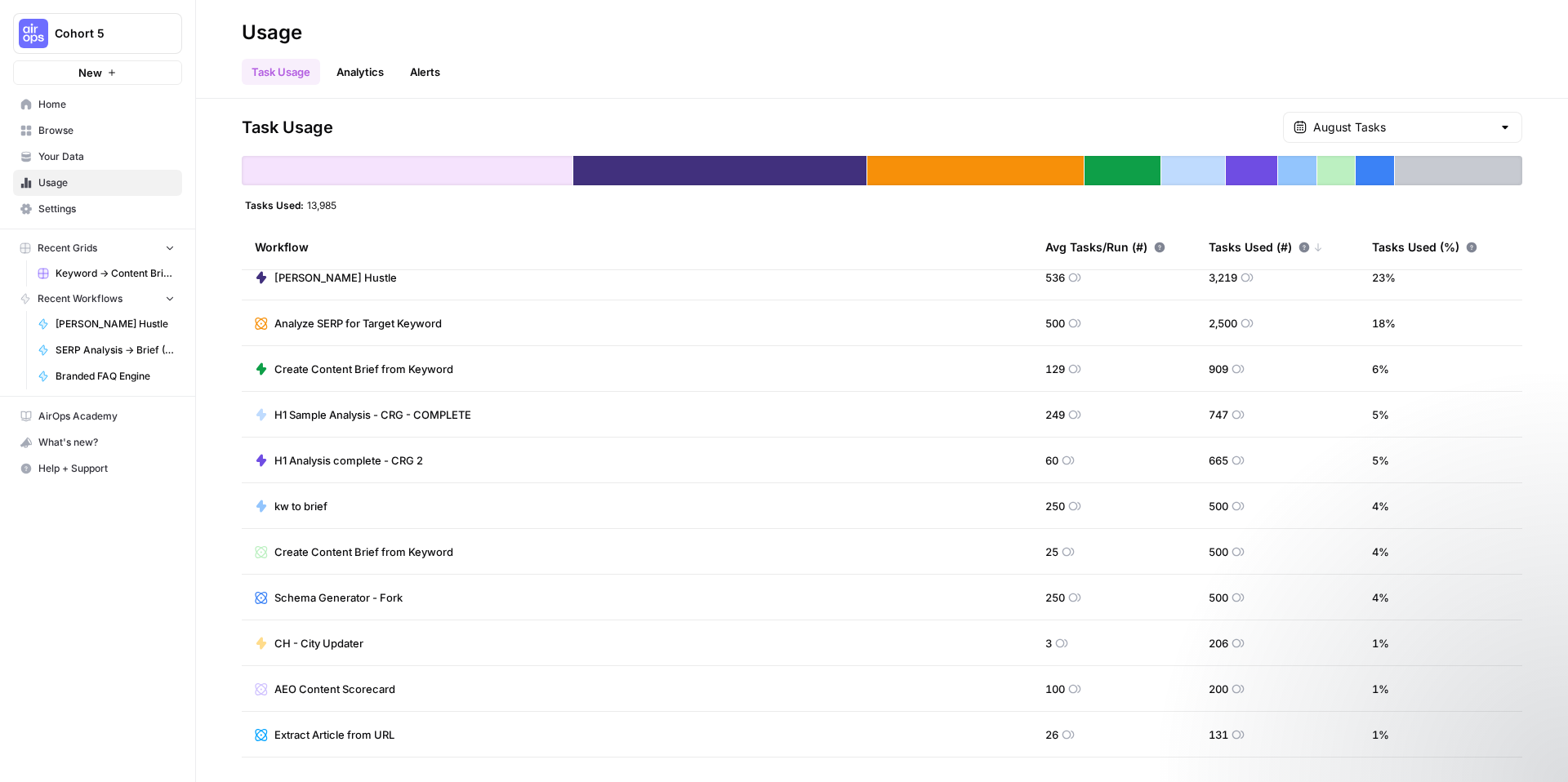
click at [259, 691] on icon at bounding box center [261, 689] width 13 height 13
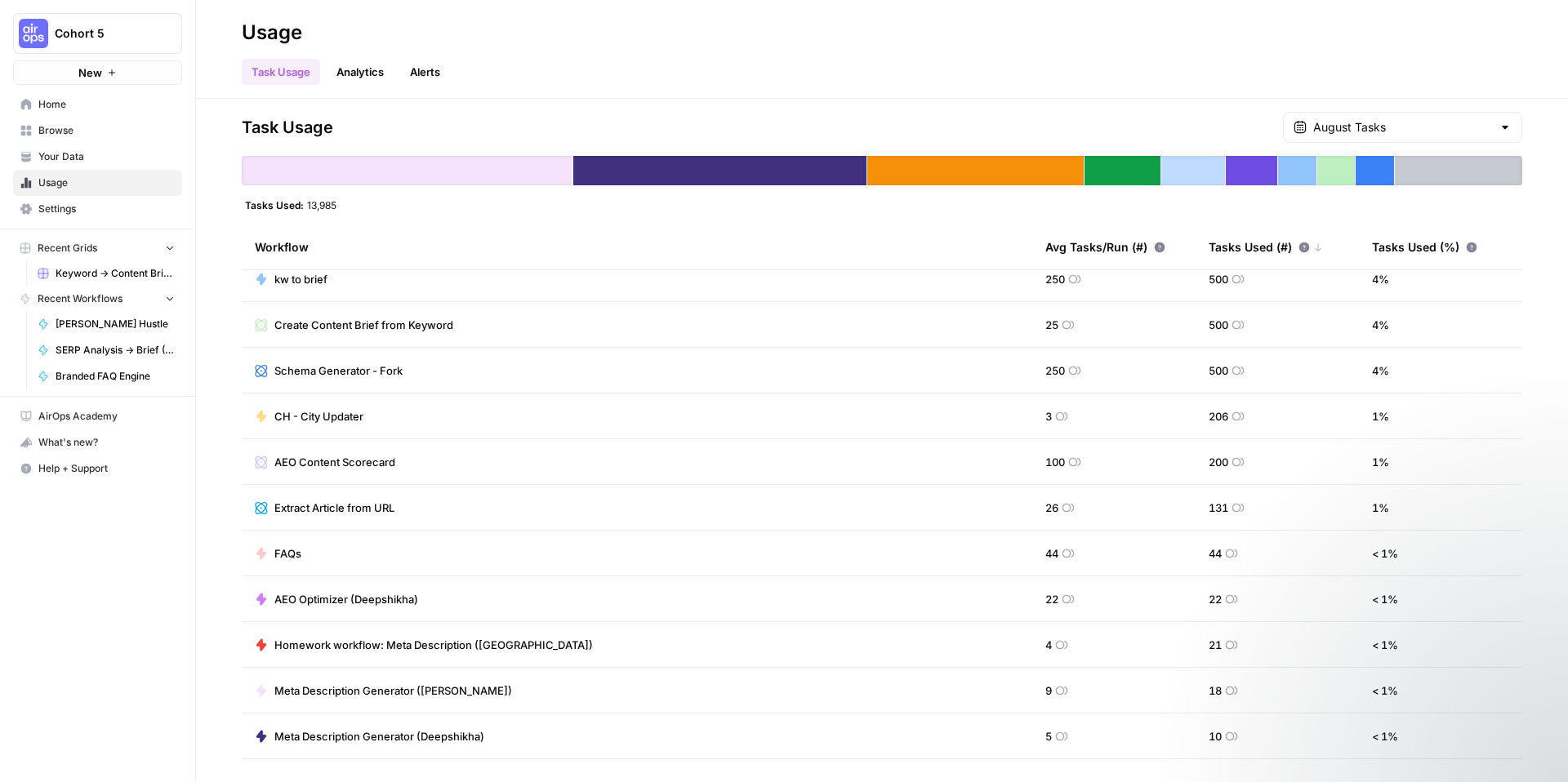
scroll to position [289, 0]
click at [265, 601] on icon at bounding box center [261, 598] width 13 height 13
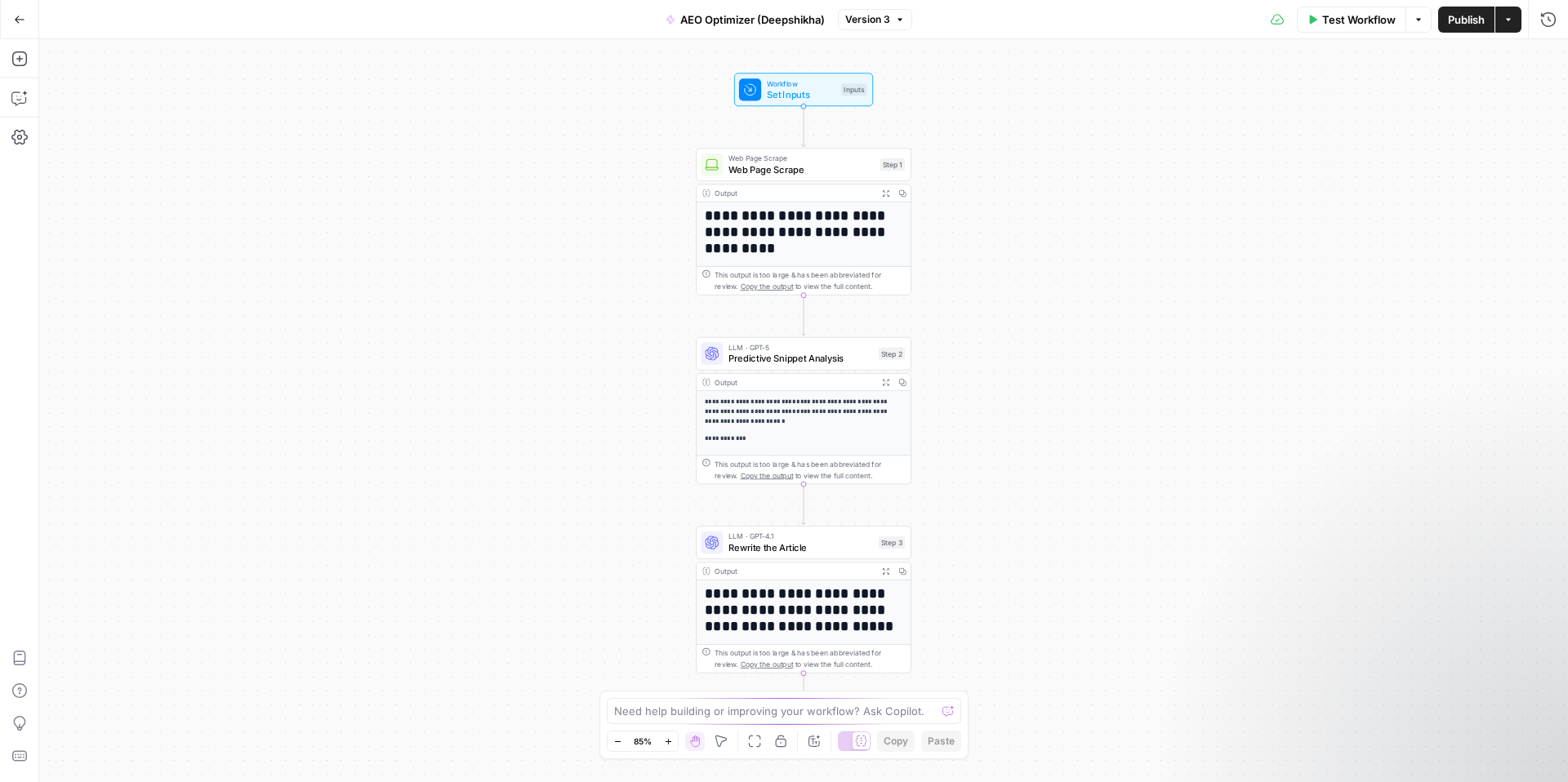
click at [794, 366] on div "LLM · GPT-5 Predictive Snippet Analysis Step 2 Copy step Delete step Add Note T…" at bounding box center [804, 354] width 216 height 33
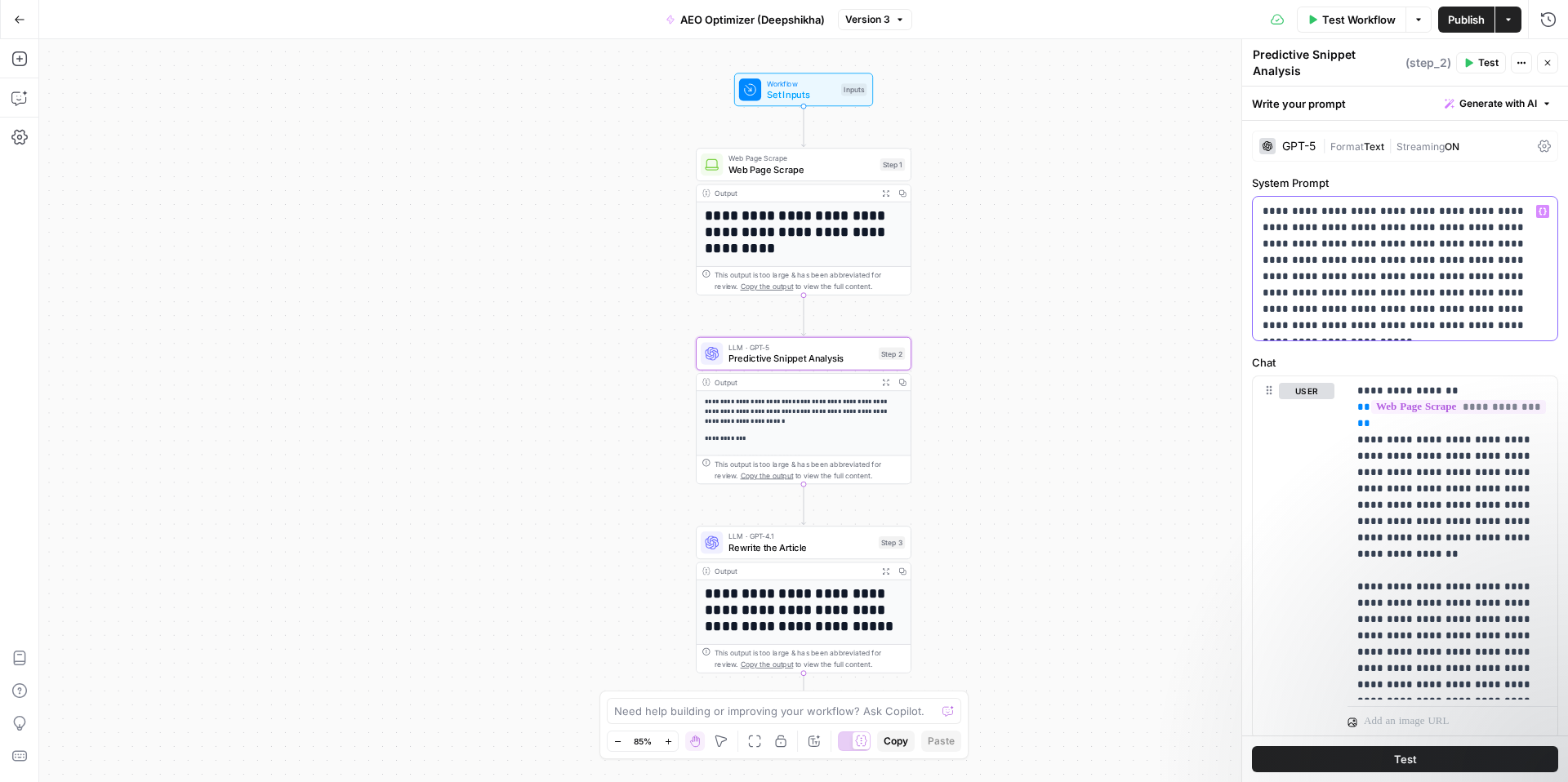
click at [1543, 215] on icon "button" at bounding box center [1542, 211] width 8 height 8
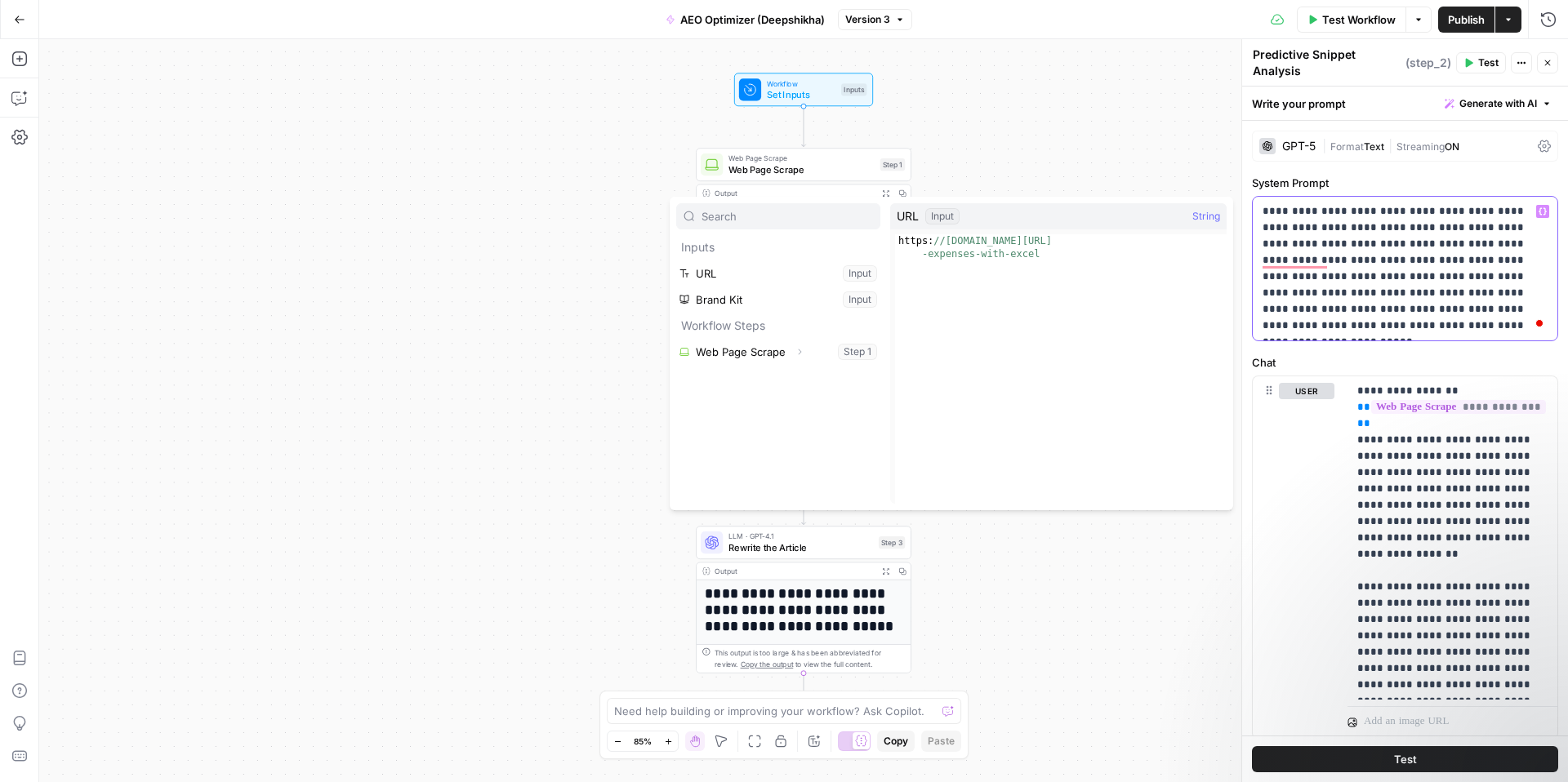
click at [1427, 259] on p "**********" at bounding box center [1404, 268] width 285 height 131
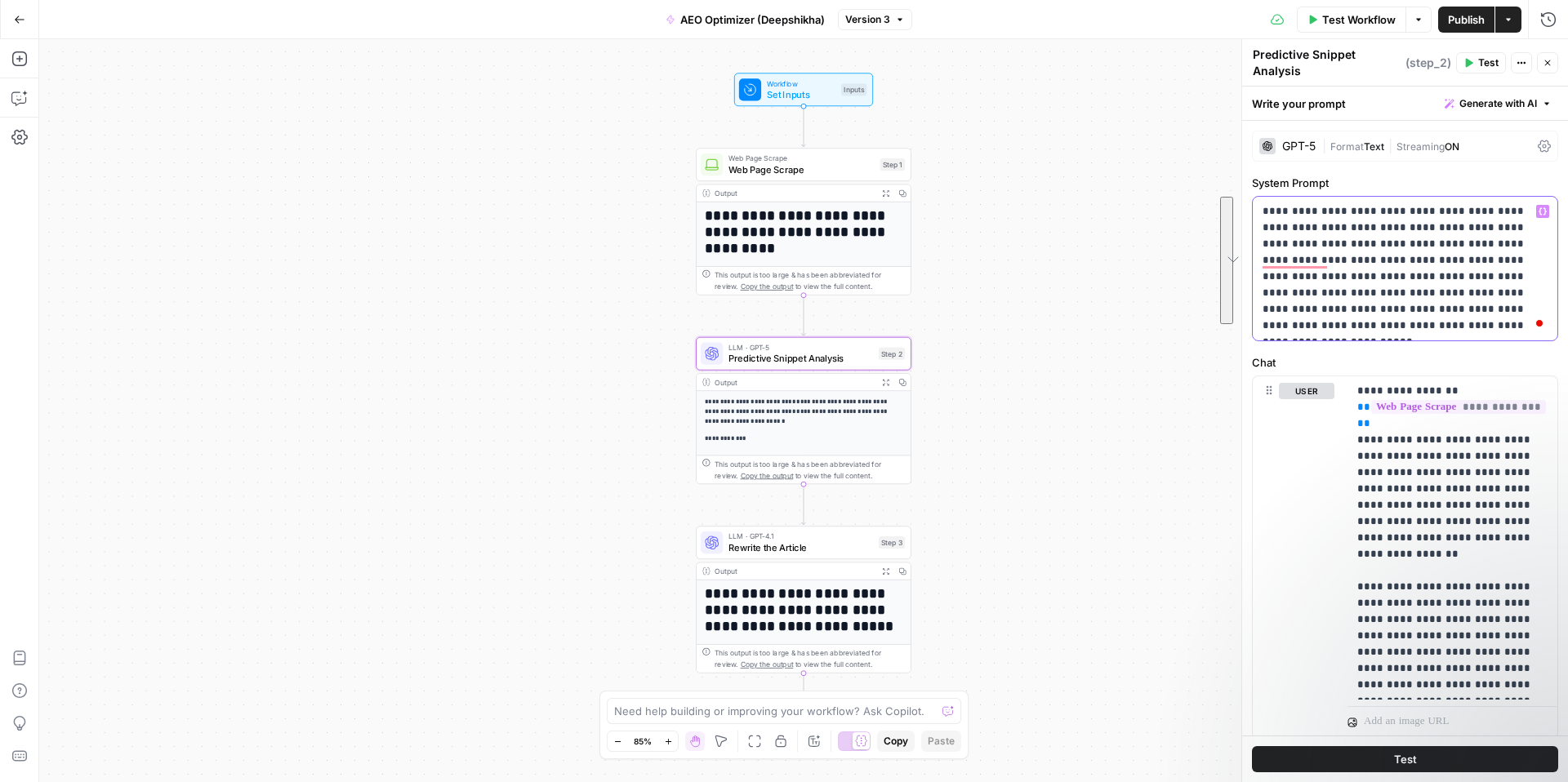
drag, startPoint x: 1337, startPoint y: 322, endPoint x: 1261, endPoint y: 213, distance: 132.9
click at [1261, 213] on div "**********" at bounding box center [1405, 268] width 305 height 144
copy p "**********"
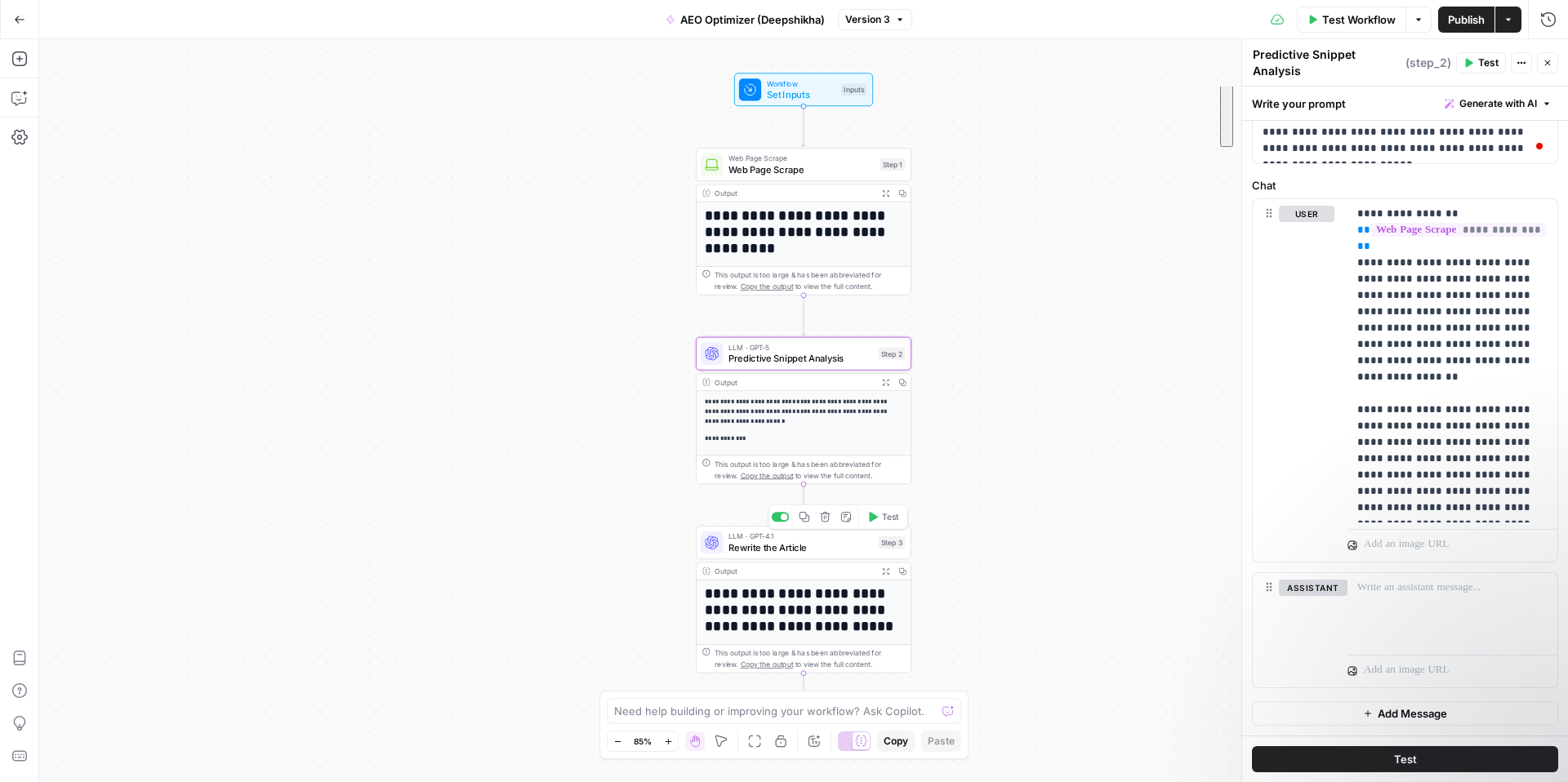
click at [809, 549] on span "Rewrite the Article" at bounding box center [801, 548] width 145 height 14
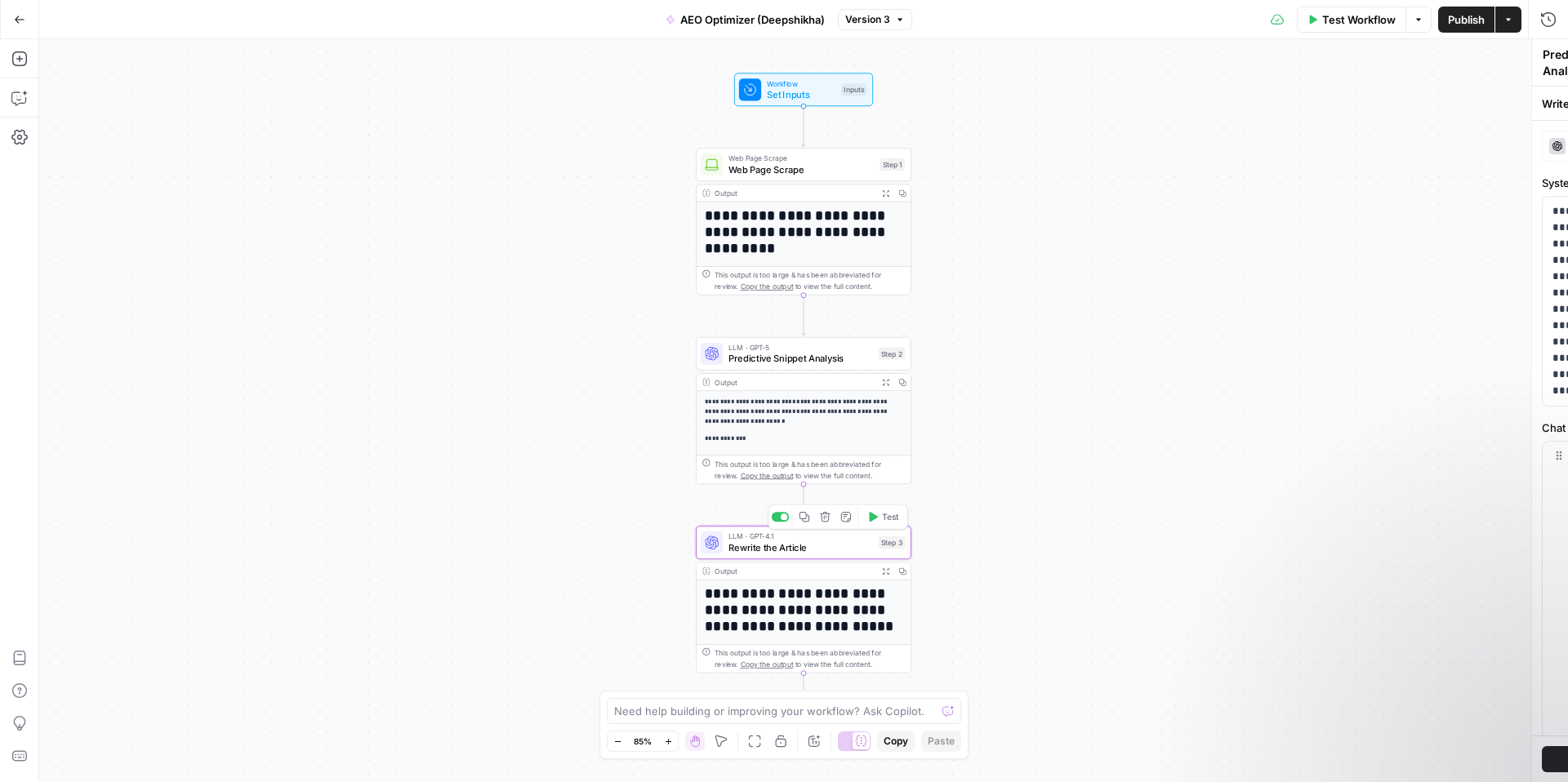
type textarea "Rewrite the Article"
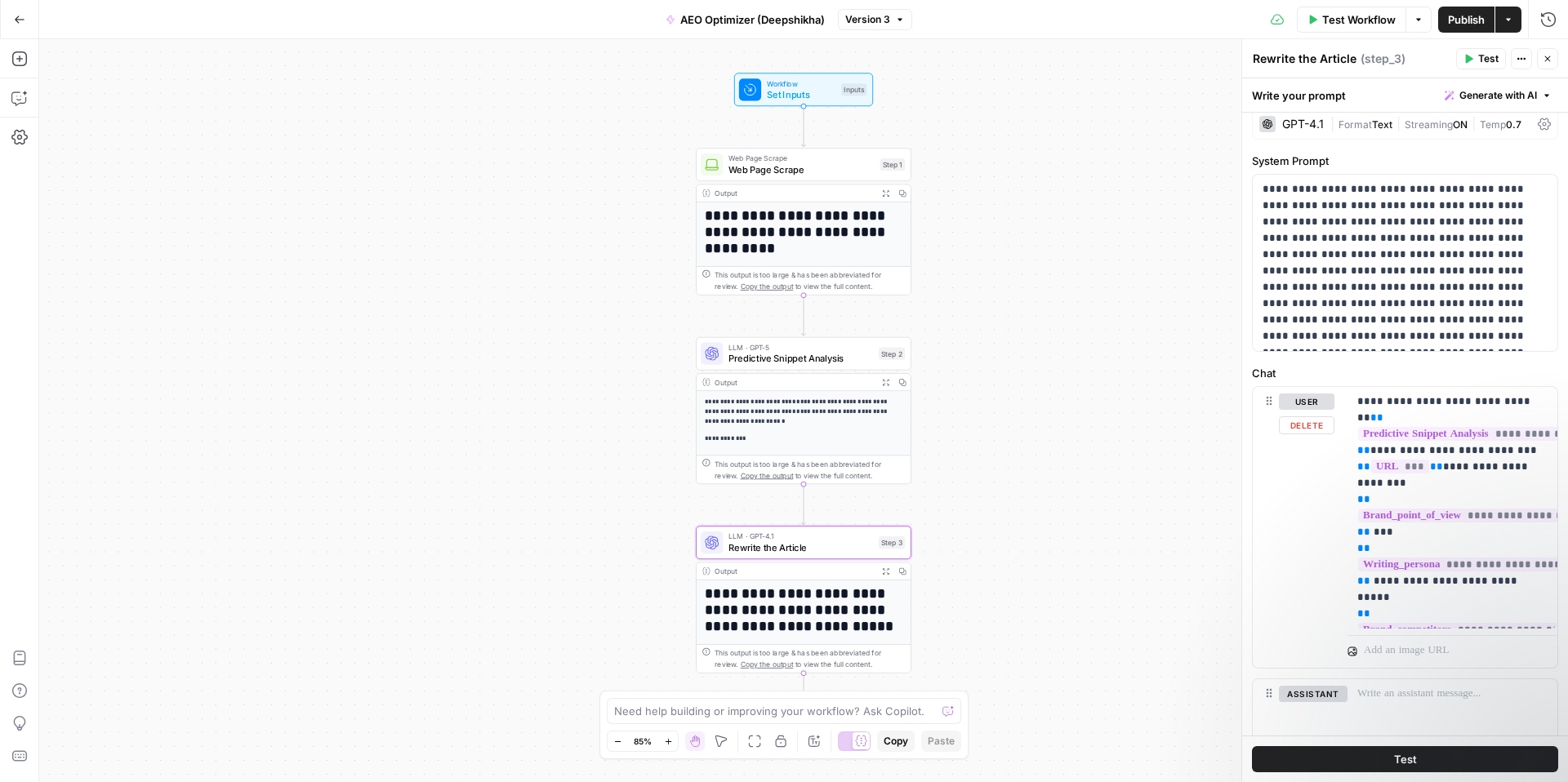
scroll to position [0, 0]
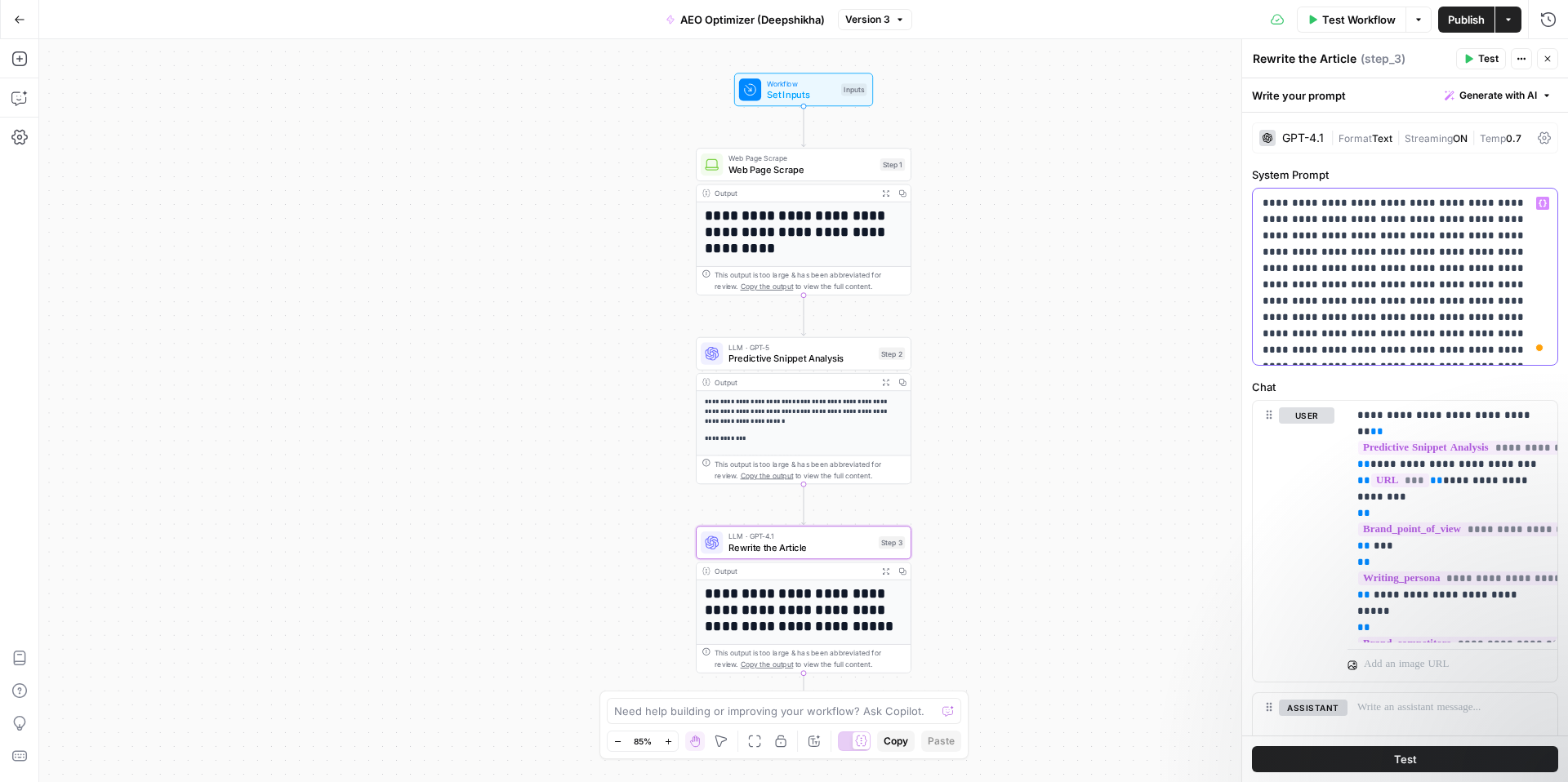
drag, startPoint x: 1391, startPoint y: 348, endPoint x: 1257, endPoint y: 199, distance: 200.4
click at [1257, 200] on div "**********" at bounding box center [1405, 277] width 305 height 177
